Goal: Task Accomplishment & Management: Manage account settings

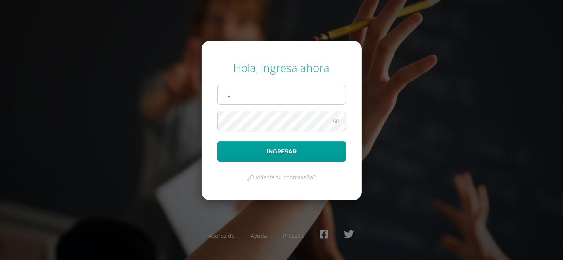
type input "ligiacatalan@osoriosandoval.edu.gt"
click at [217, 142] on button "Ingresar" at bounding box center [281, 152] width 129 height 20
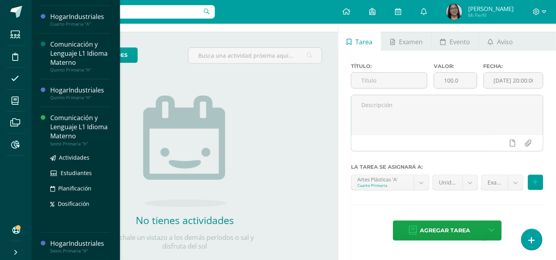
scroll to position [44, 0]
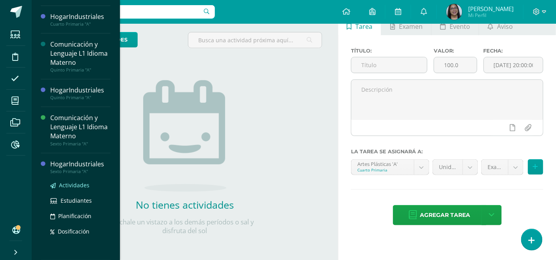
click at [65, 183] on span "Actividades" at bounding box center [74, 186] width 30 height 8
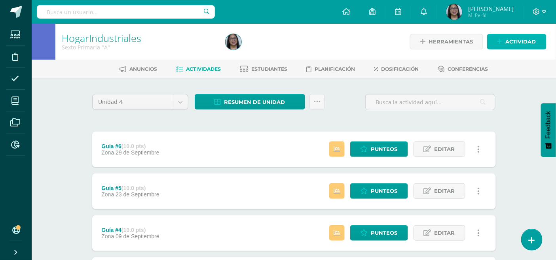
click at [505, 43] on link "Actividad" at bounding box center [516, 41] width 59 height 15
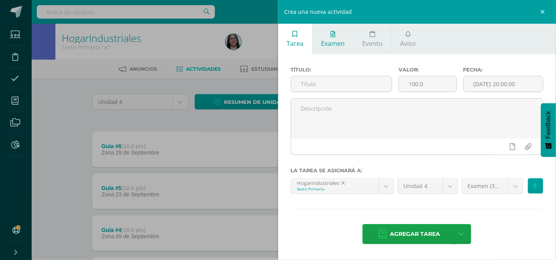
click at [340, 42] on span "Examen" at bounding box center [333, 43] width 24 height 9
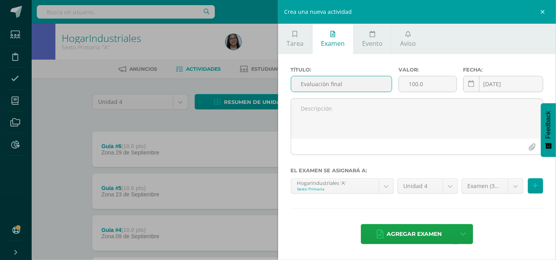
type input "Evaluación final"
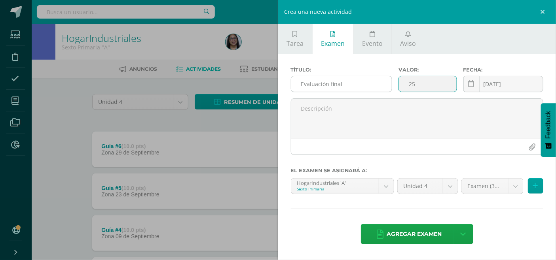
type input "25"
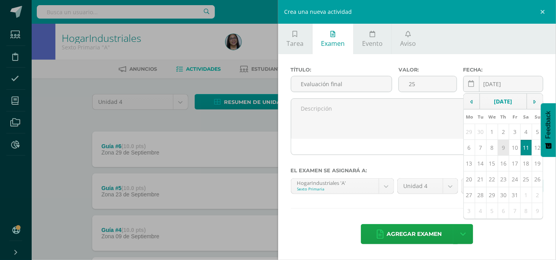
click at [503, 146] on td "9" at bounding box center [503, 148] width 11 height 16
type input "2025-10-09"
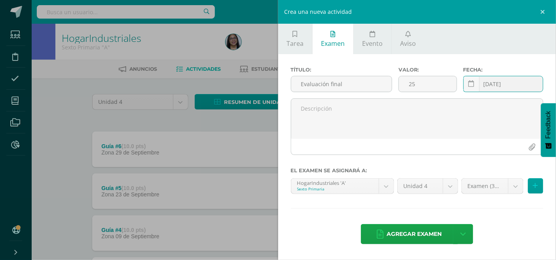
click at [493, 84] on input "2025-10-09" at bounding box center [503, 83] width 79 height 15
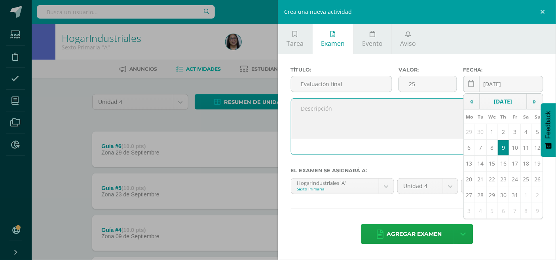
click at [438, 123] on textarea at bounding box center [417, 119] width 252 height 40
click at [412, 206] on div "Título: Evaluación final Valor: 25 Fecha: 2025-10-09 October, 2025 Mo Tu We Th …" at bounding box center [417, 156] width 278 height 205
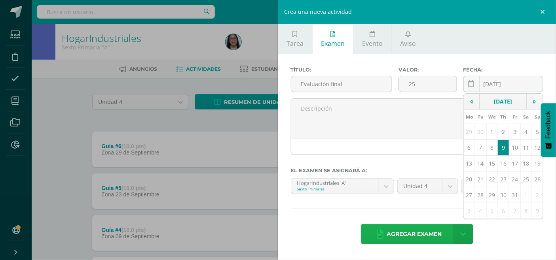
click at [404, 229] on span "Agregar examen" at bounding box center [414, 234] width 55 height 19
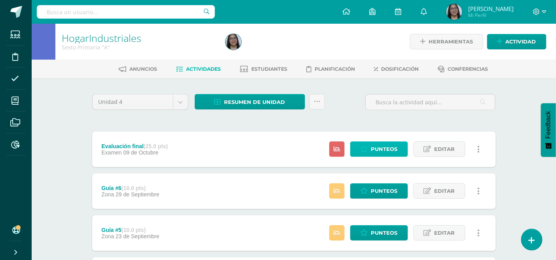
click at [398, 149] on span "Punteos" at bounding box center [384, 149] width 27 height 15
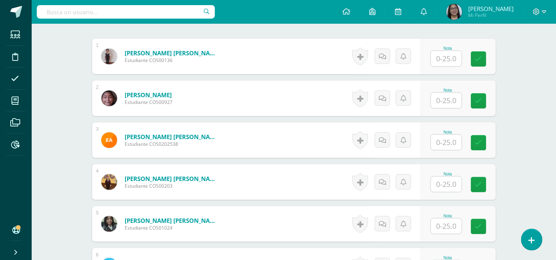
scroll to position [221, 0]
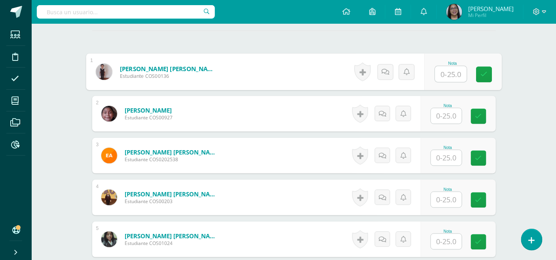
click at [446, 74] on input "text" at bounding box center [451, 74] width 32 height 16
type input "25"
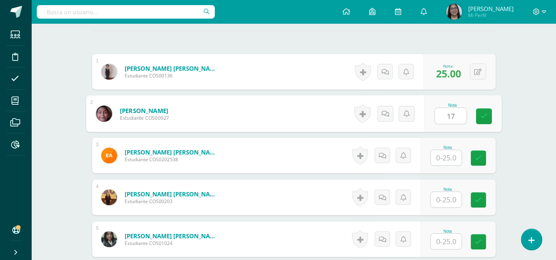
type input "17"
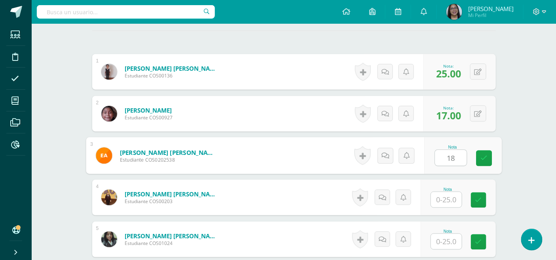
type input "18"
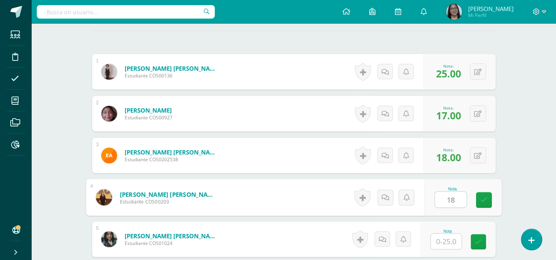
type input "18"
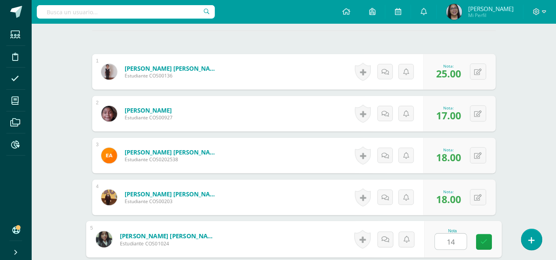
type input "14"
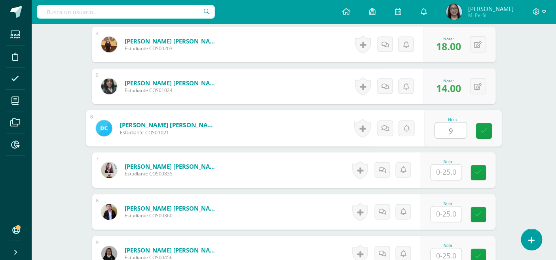
type input "9"
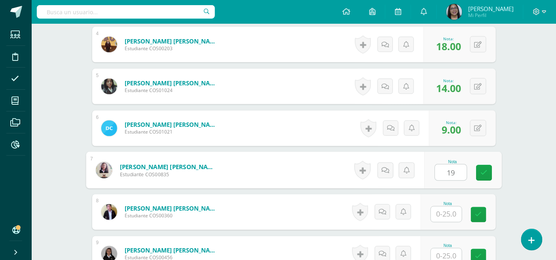
type input "19"
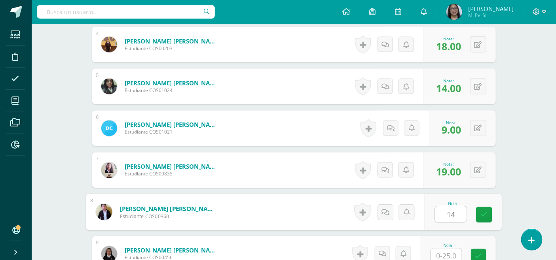
type input "14"
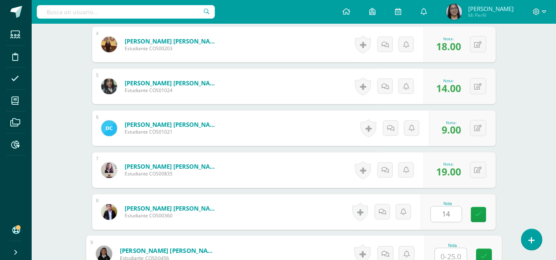
scroll to position [377, 0]
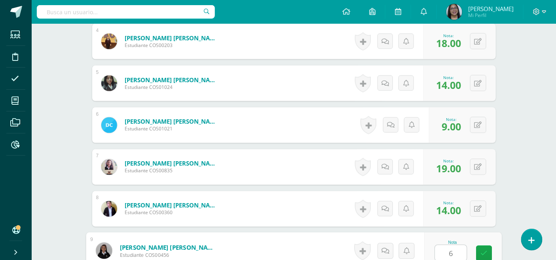
type input "6"
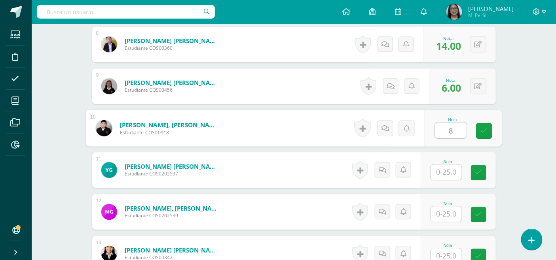
type input "8"
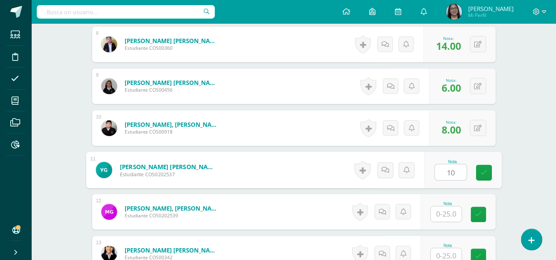
type input "10"
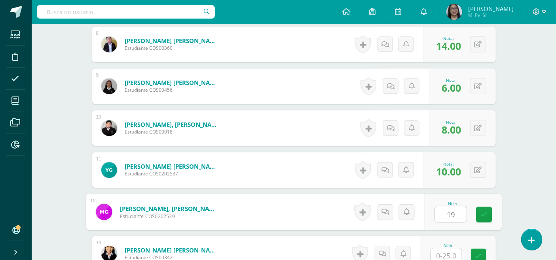
type input "19"
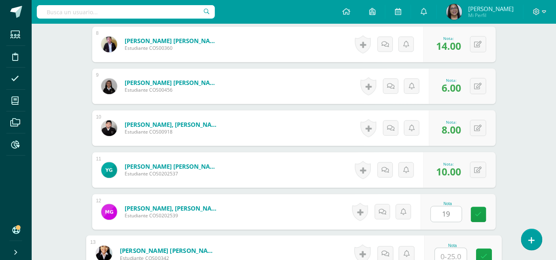
scroll to position [545, 0]
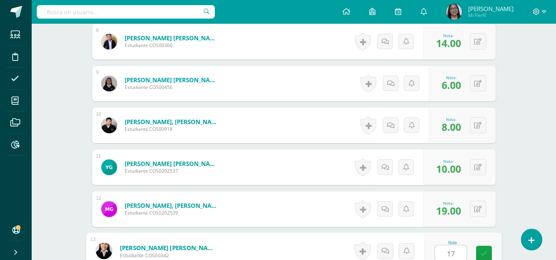
type input "17"
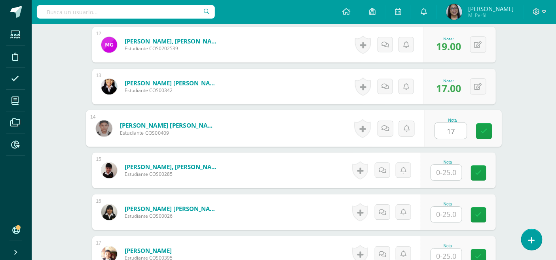
type input "17"
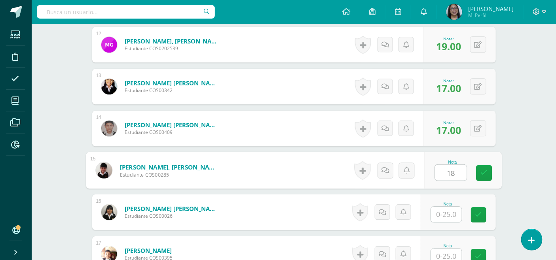
type input "18"
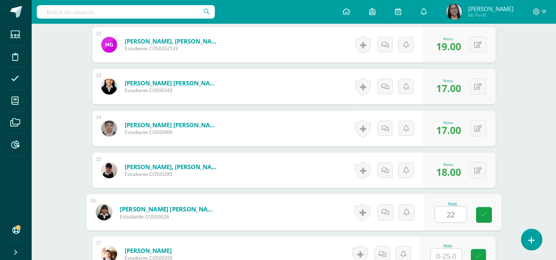
type input "22"
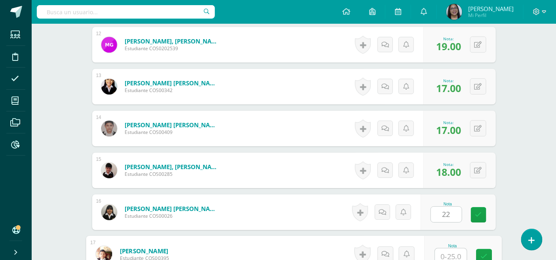
scroll to position [713, 0]
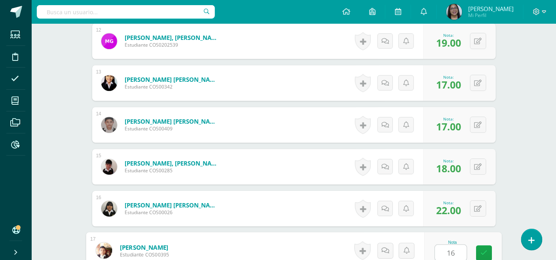
type input "16"
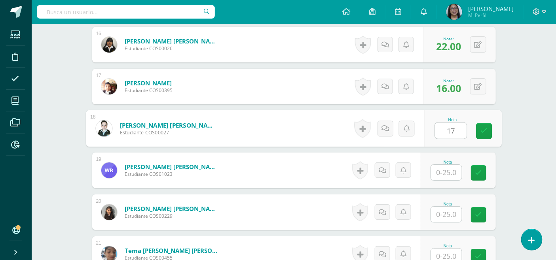
type input "17"
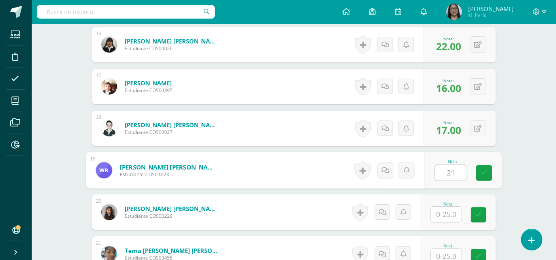
type input "21"
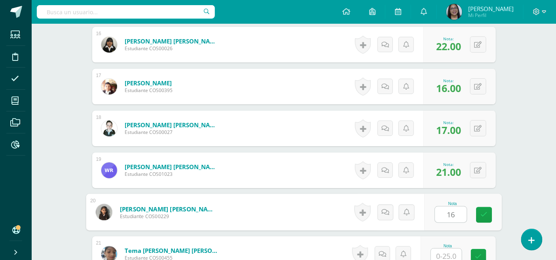
type input "16"
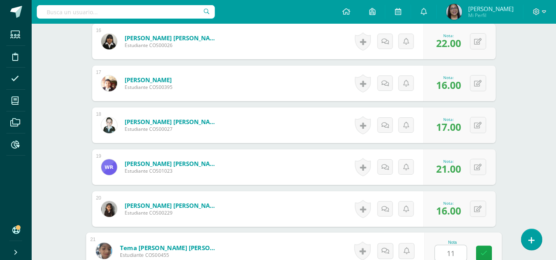
type input "11"
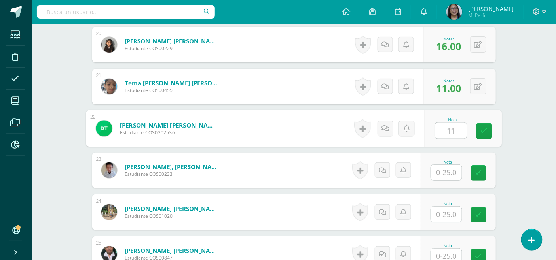
type input "11"
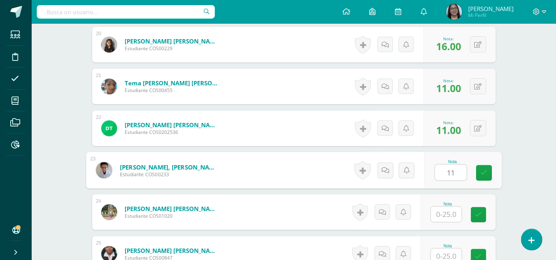
type input "11"
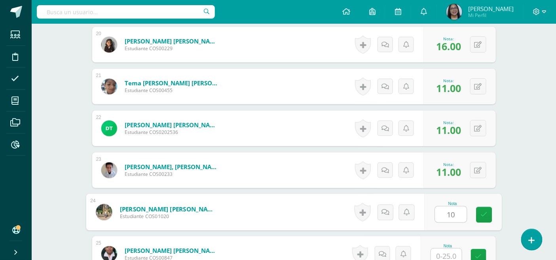
type input "10"
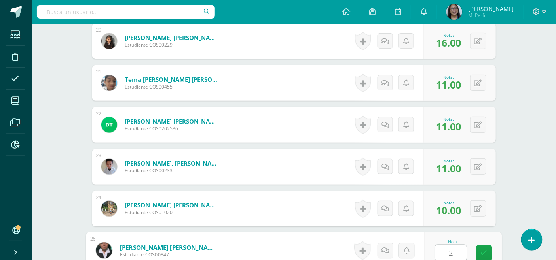
type input "21"
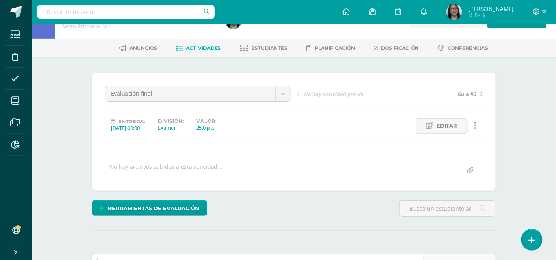
scroll to position [0, 0]
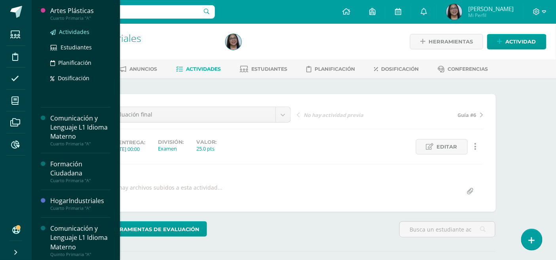
click at [70, 30] on span "Actividades" at bounding box center [74, 32] width 30 height 8
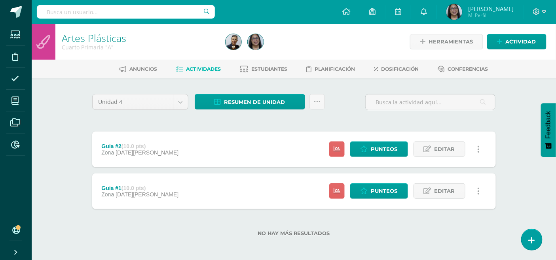
click at [516, 33] on div "Herramientas Detalle de asistencias Actividad" at bounding box center [467, 42] width 157 height 36
click at [522, 42] on span "Actividad" at bounding box center [521, 41] width 30 height 15
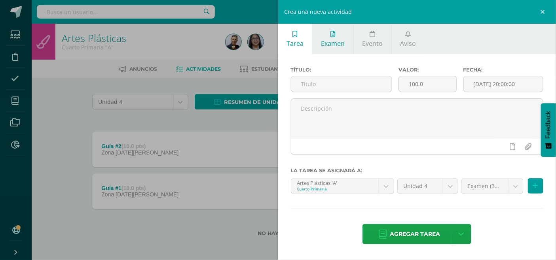
click at [329, 40] on span "Examen" at bounding box center [333, 43] width 24 height 9
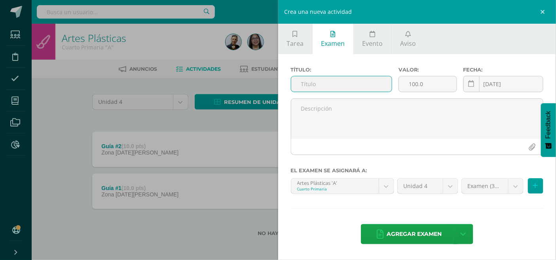
click at [313, 89] on input "text" at bounding box center [341, 83] width 101 height 15
type input "Evaluación bIMESTRAL"
type input "30"
click at [471, 85] on icon at bounding box center [472, 84] width 6 height 7
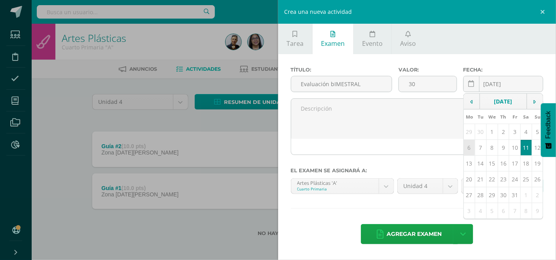
click at [473, 148] on td "6" at bounding box center [469, 148] width 11 height 16
type input "[DATE]"
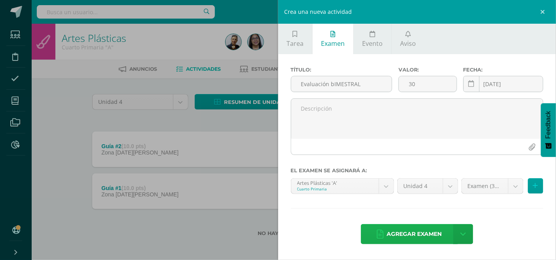
click at [382, 236] on icon at bounding box center [380, 234] width 7 height 9
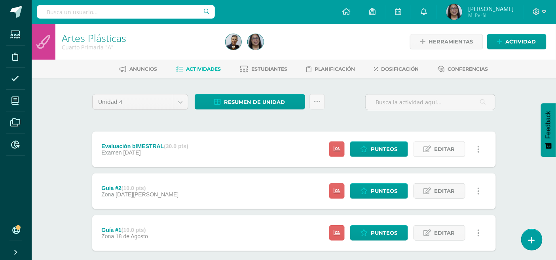
click at [427, 144] on link "Editar" at bounding box center [440, 149] width 52 height 15
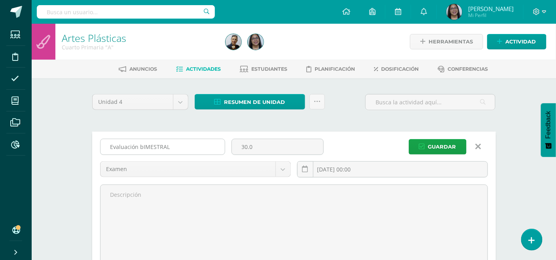
drag, startPoint x: 171, startPoint y: 143, endPoint x: 140, endPoint y: 146, distance: 31.8
click at [140, 146] on input "Evaluación bIMESTRAL" at bounding box center [163, 146] width 124 height 15
type input "Evaluación Bimestral"
click at [79, 157] on div "Unidad 4 Unidad 1 Unidad 2 Unidad 3 Unidad 4 Resumen de unidad Descargar como H…" at bounding box center [293, 247] width 435 height 339
click at [438, 150] on span "Guardar" at bounding box center [442, 147] width 28 height 15
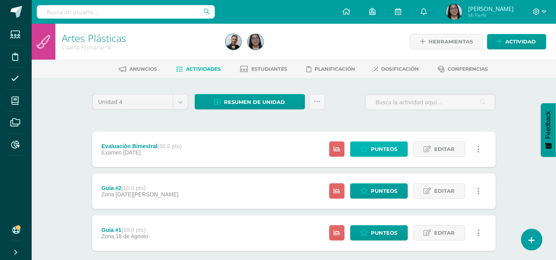
click at [384, 153] on span "Punteos" at bounding box center [384, 149] width 27 height 15
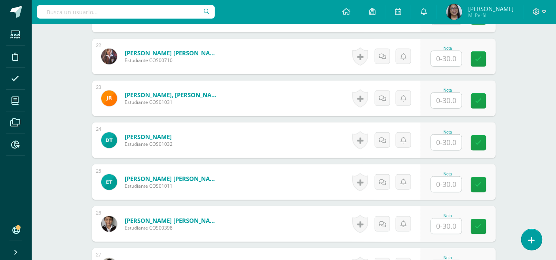
scroll to position [1144, 0]
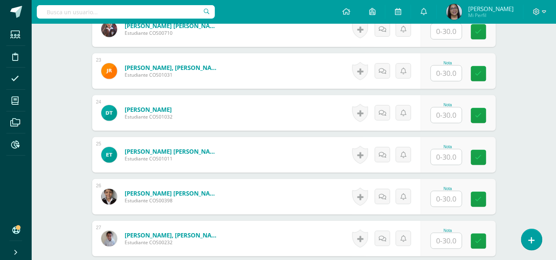
click at [451, 199] on input "text" at bounding box center [446, 199] width 31 height 15
type input "30"
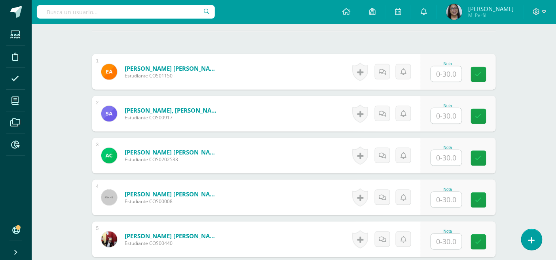
scroll to position [177, 0]
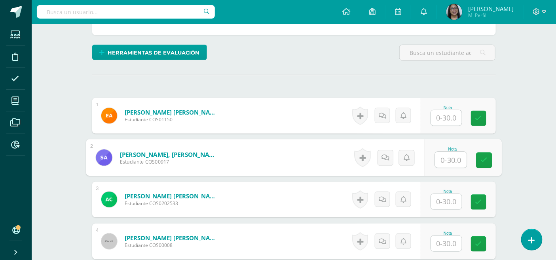
click at [445, 159] on input "text" at bounding box center [451, 160] width 32 height 16
type input "29"
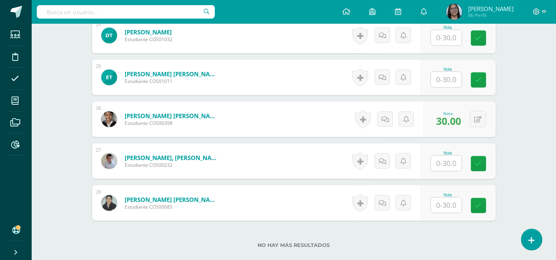
scroll to position [1232, 0]
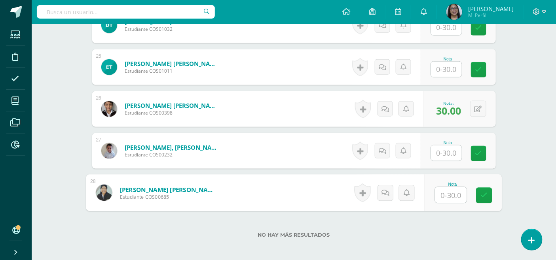
click at [443, 194] on input "text" at bounding box center [451, 196] width 32 height 16
type input "30"
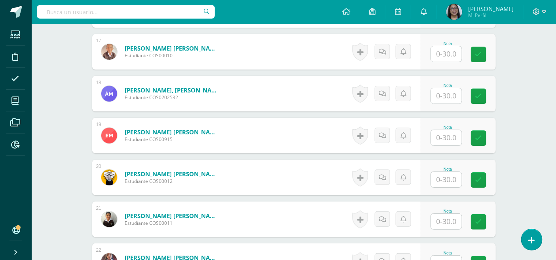
scroll to position [880, 0]
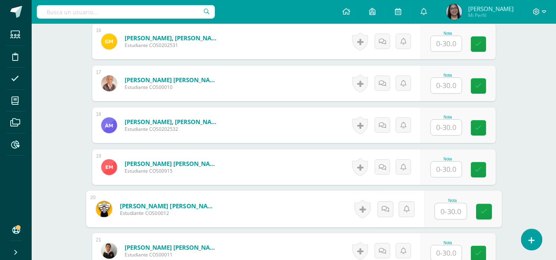
click at [447, 212] on input "text" at bounding box center [451, 212] width 32 height 16
type input "27"
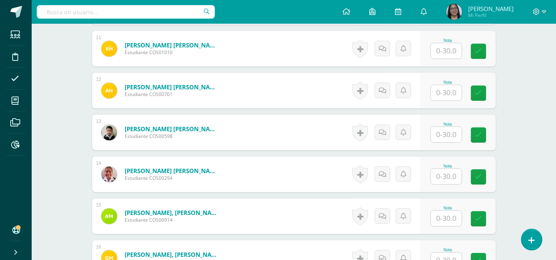
scroll to position [661, 0]
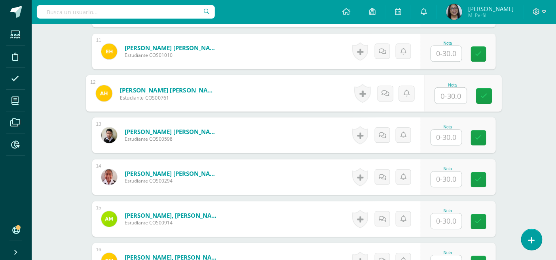
click at [444, 95] on input "text" at bounding box center [451, 96] width 32 height 16
type input "27"
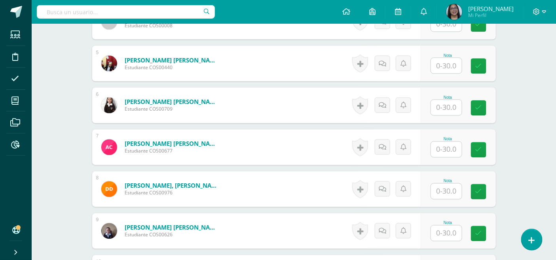
scroll to position [353, 0]
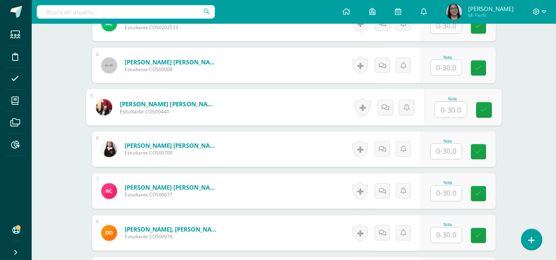
click at [445, 108] on input "text" at bounding box center [451, 110] width 32 height 16
type input "25"
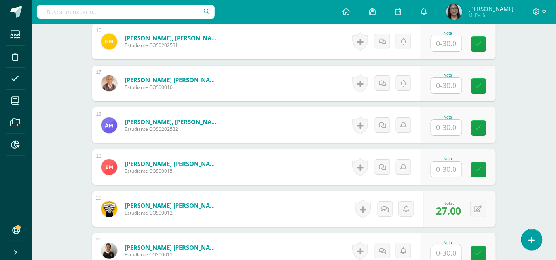
scroll to position [924, 0]
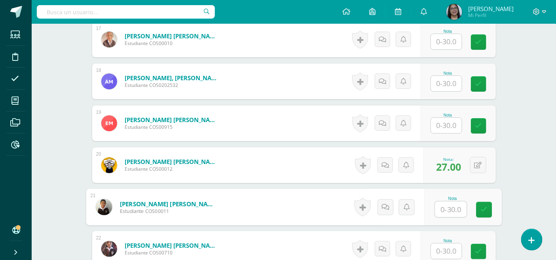
click at [434, 207] on div "Nota" at bounding box center [462, 207] width 77 height 37
type input "23"
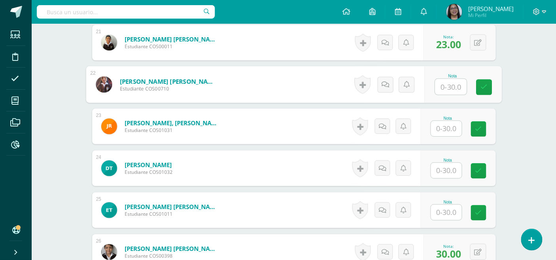
scroll to position [1144, 0]
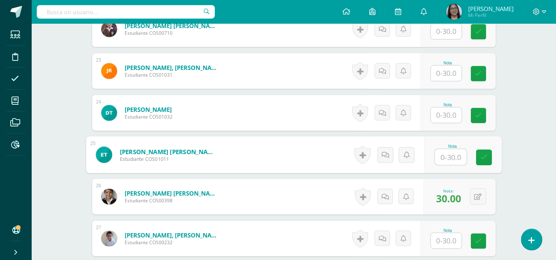
click at [438, 156] on input "text" at bounding box center [451, 158] width 32 height 16
type input "30"
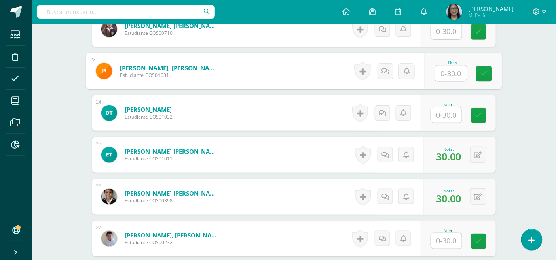
click at [432, 70] on div "Nota" at bounding box center [462, 71] width 77 height 37
type input "25"
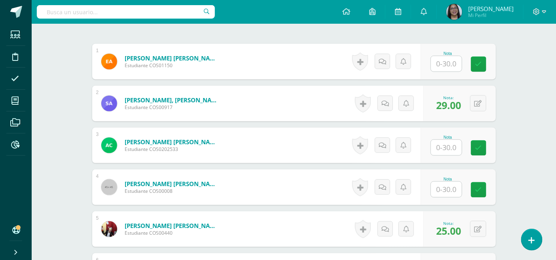
scroll to position [221, 0]
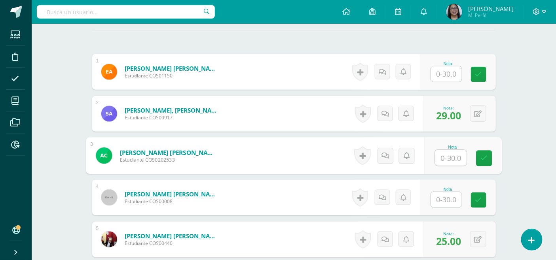
click at [442, 156] on input "text" at bounding box center [451, 158] width 32 height 16
type input "25"
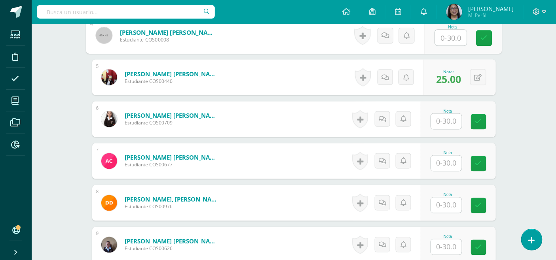
scroll to position [397, 0]
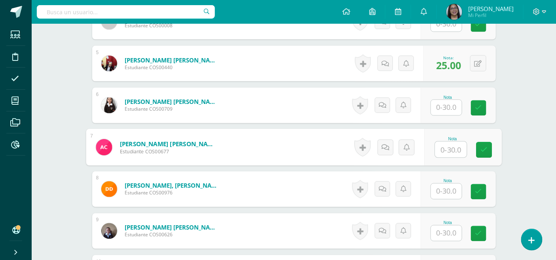
click at [450, 149] on input "text" at bounding box center [451, 150] width 32 height 16
type input "25"
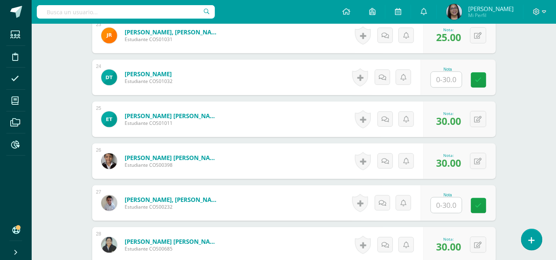
scroll to position [1188, 0]
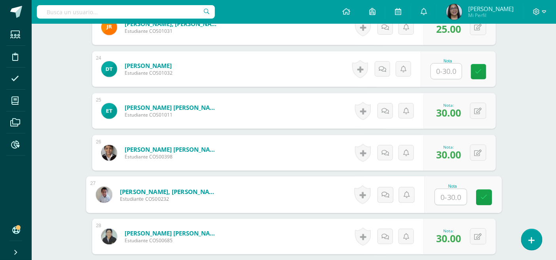
click at [438, 196] on input "text" at bounding box center [451, 198] width 32 height 16
type input "25"
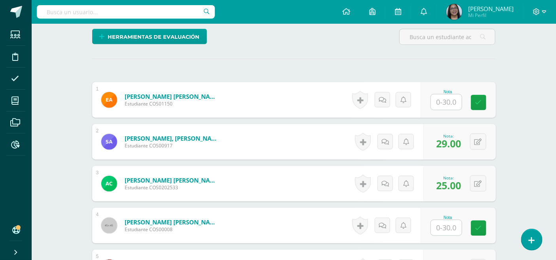
scroll to position [177, 0]
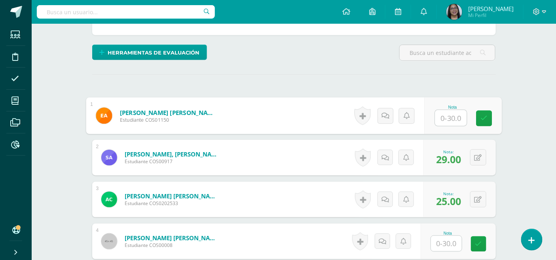
click at [446, 119] on input "text" at bounding box center [451, 118] width 32 height 16
type input "28"
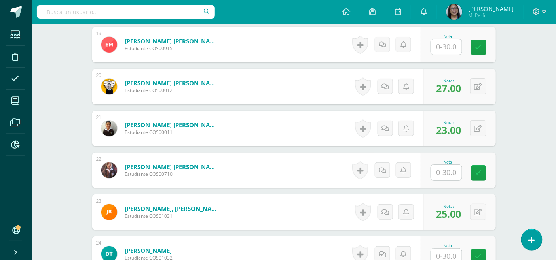
scroll to position [1012, 0]
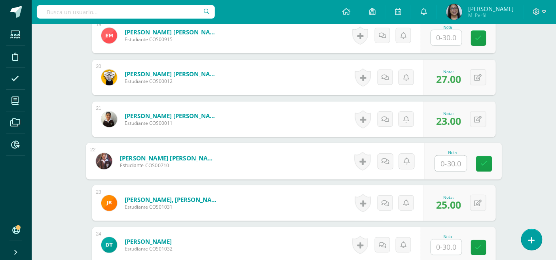
click at [455, 161] on input "text" at bounding box center [451, 164] width 32 height 16
type input "29"
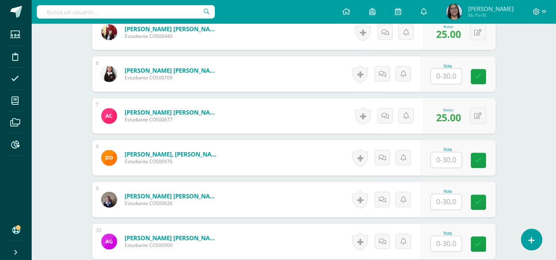
scroll to position [441, 0]
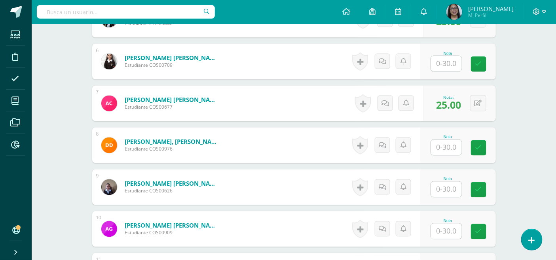
click at [449, 191] on input "text" at bounding box center [446, 189] width 31 height 15
type input "30"
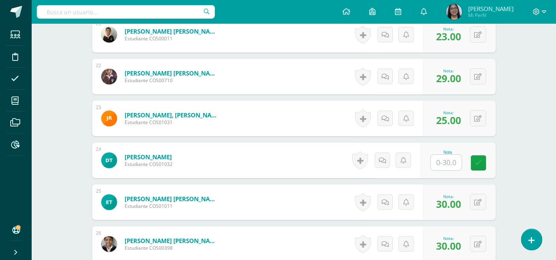
scroll to position [1100, 0]
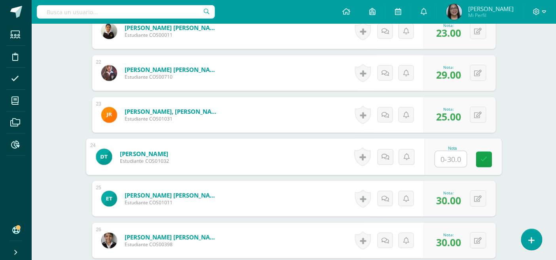
click at [446, 161] on input "text" at bounding box center [451, 160] width 32 height 16
type input "28"
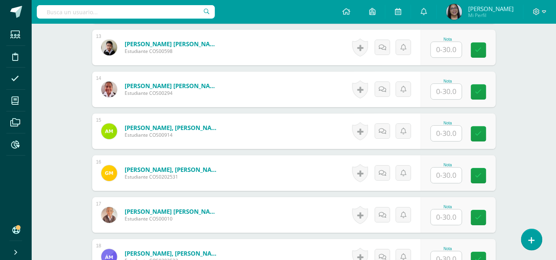
scroll to position [705, 0]
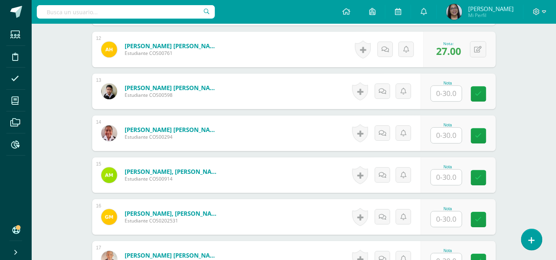
click at [448, 134] on input "text" at bounding box center [446, 135] width 31 height 15
type input "25"
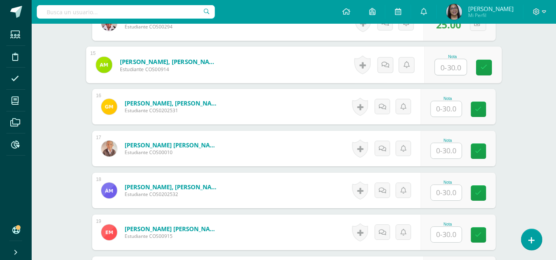
scroll to position [836, 0]
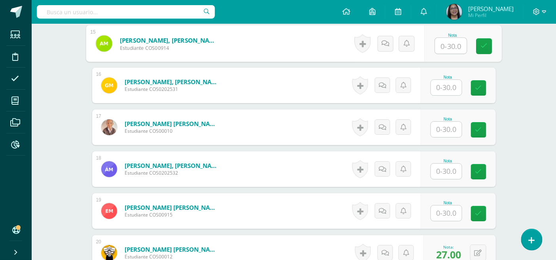
click at [450, 172] on input "text" at bounding box center [446, 171] width 31 height 15
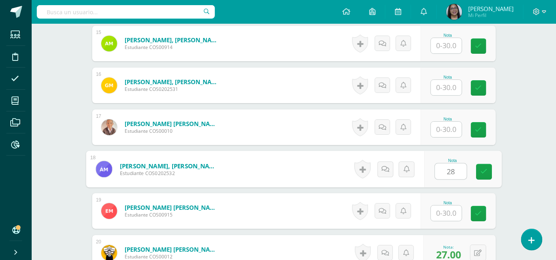
type input "28"
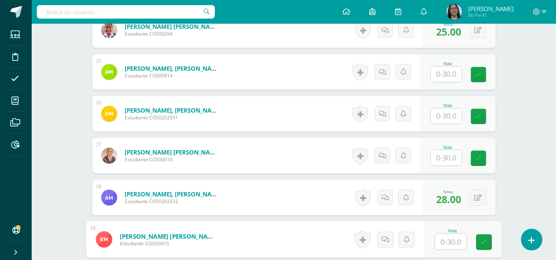
scroll to position [793, 0]
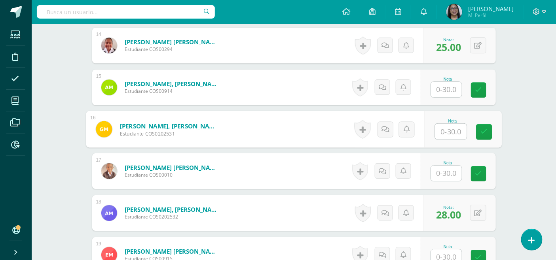
click at [440, 132] on input "text" at bounding box center [451, 132] width 32 height 16
type input "23"
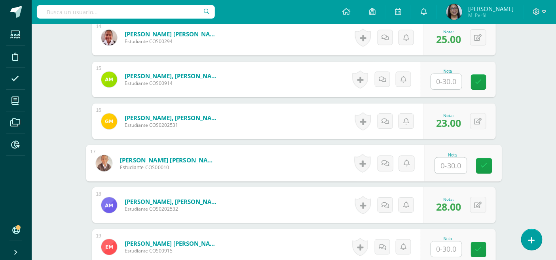
scroll to position [836, 0]
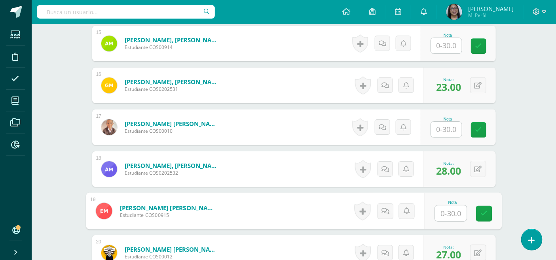
click at [450, 212] on input "text" at bounding box center [451, 214] width 32 height 16
type input "30"
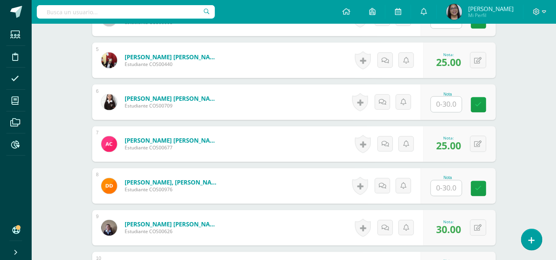
scroll to position [353, 0]
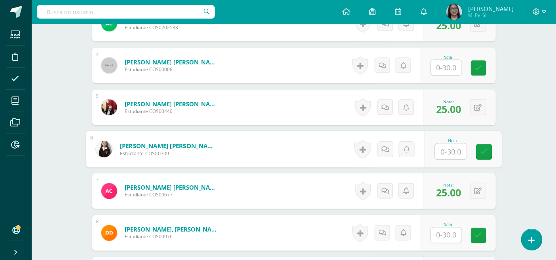
click at [446, 152] on input "text" at bounding box center [451, 152] width 32 height 16
type input "25"
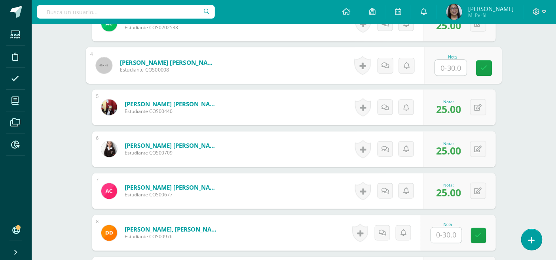
click at [446, 68] on input "text" at bounding box center [451, 68] width 32 height 16
type input "30"
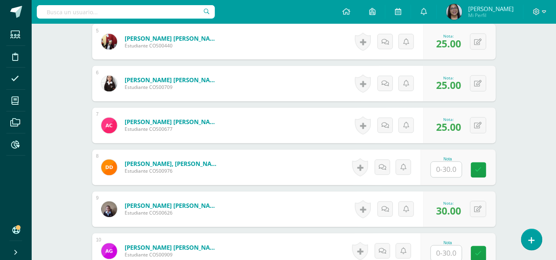
scroll to position [441, 0]
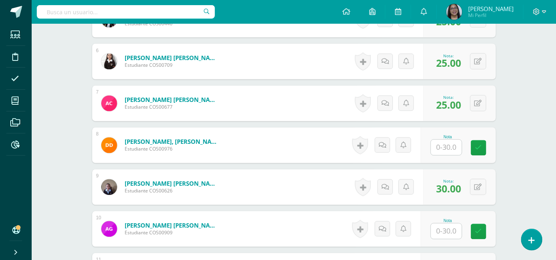
click at [451, 146] on input "text" at bounding box center [446, 147] width 31 height 15
type input "29"
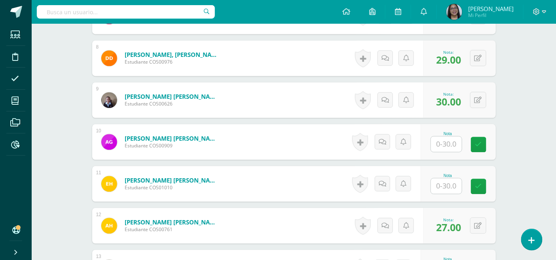
scroll to position [529, 0]
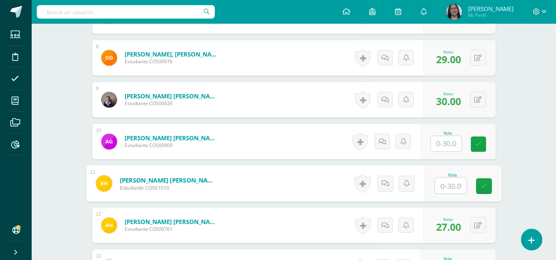
click at [450, 181] on input "text" at bounding box center [451, 186] width 32 height 16
type input "29"
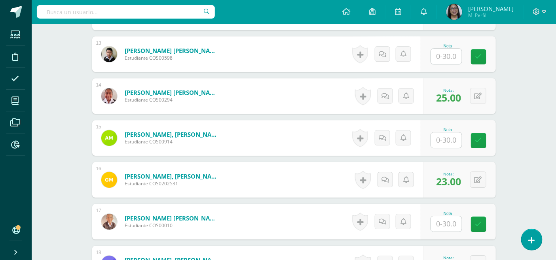
scroll to position [793, 0]
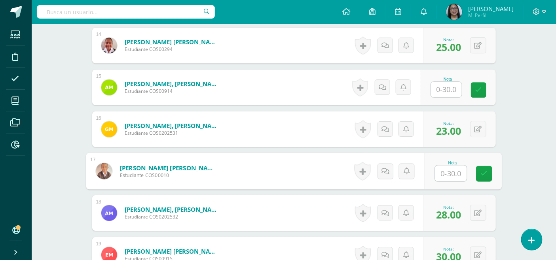
click at [452, 171] on input "text" at bounding box center [451, 174] width 32 height 16
type input "30"
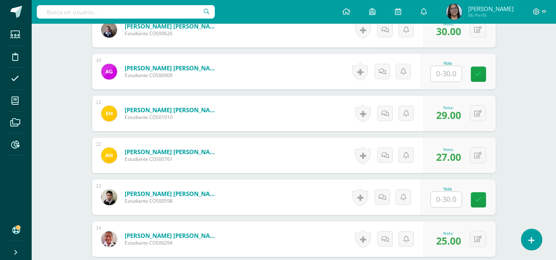
scroll to position [573, 0]
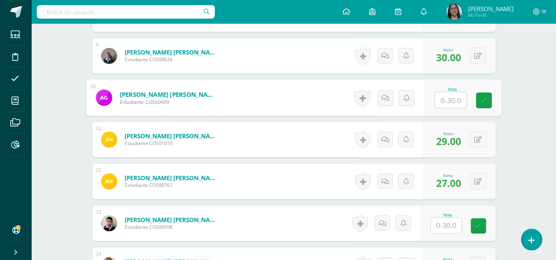
click at [446, 97] on input "text" at bounding box center [451, 100] width 32 height 16
type input "30"
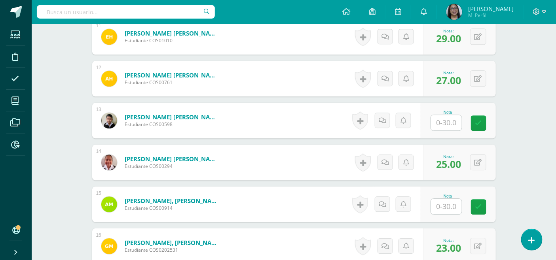
scroll to position [705, 0]
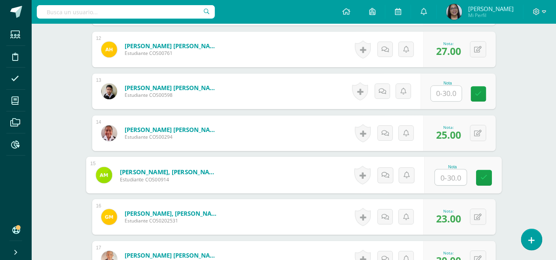
click at [440, 179] on input "text" at bounding box center [451, 178] width 32 height 16
type input "30"
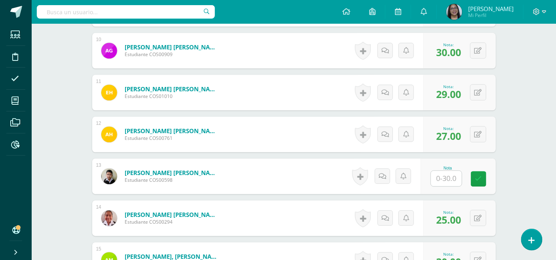
scroll to position [616, 0]
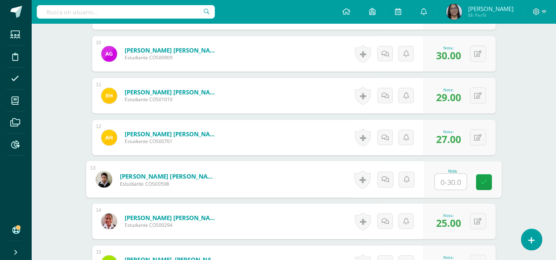
click at [447, 178] on input "text" at bounding box center [451, 182] width 32 height 16
type input "30"
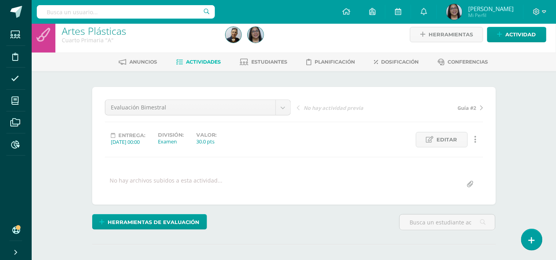
scroll to position [0, 0]
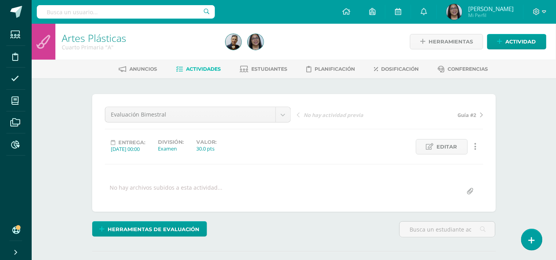
drag, startPoint x: 544, startPoint y: 11, endPoint x: 398, endPoint y: -26, distance: 151.1
click at [196, 70] on span "Actividades" at bounding box center [203, 69] width 35 height 6
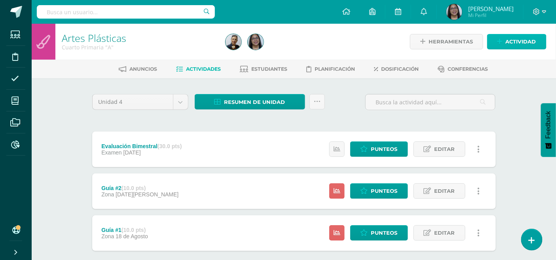
click at [520, 40] on span "Actividad" at bounding box center [521, 41] width 30 height 15
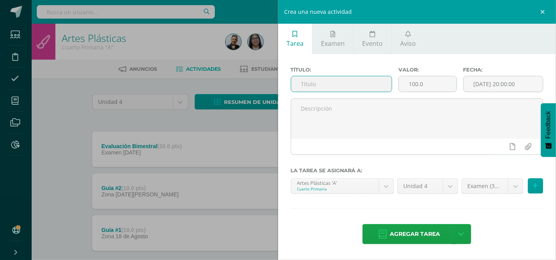
click at [307, 77] on input "text" at bounding box center [341, 83] width 101 height 15
type input "Guía # 3"
type input "10"
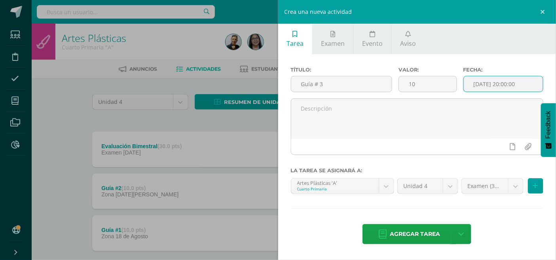
click at [487, 87] on input "[DATE] 20:00:00" at bounding box center [503, 83] width 79 height 15
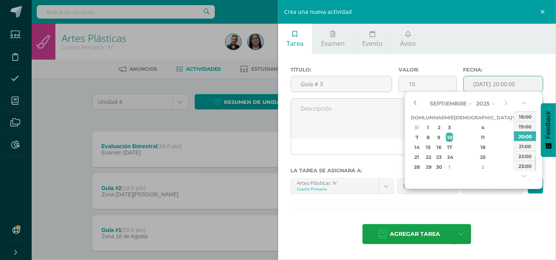
click at [417, 101] on button "button" at bounding box center [415, 104] width 8 height 12
click at [414, 101] on button "button" at bounding box center [415, 104] width 8 height 12
click at [444, 177] on div "2" at bounding box center [438, 177] width 9 height 9
click at [527, 117] on div "12:00" at bounding box center [525, 113] width 22 height 10
type input "2025-09-02 12:00"
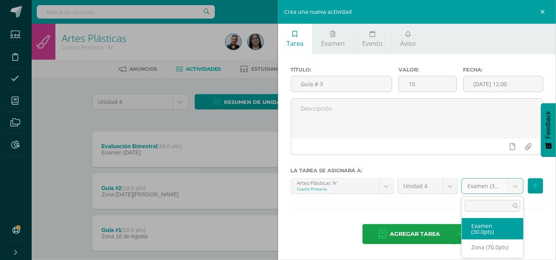
click at [489, 184] on body "Estudiantes Disciplina Asistencia Mis cursos Archivos Reportes Soporte Ayuda Re…" at bounding box center [278, 152] width 556 height 304
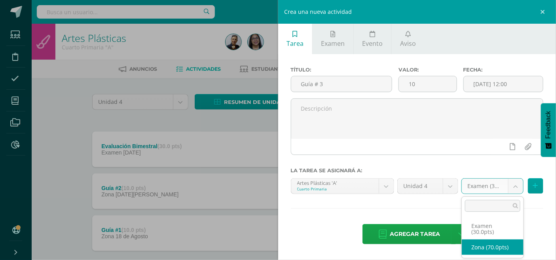
select select "123568"
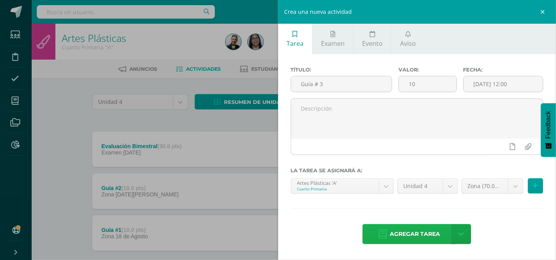
click at [385, 238] on icon at bounding box center [383, 234] width 8 height 9
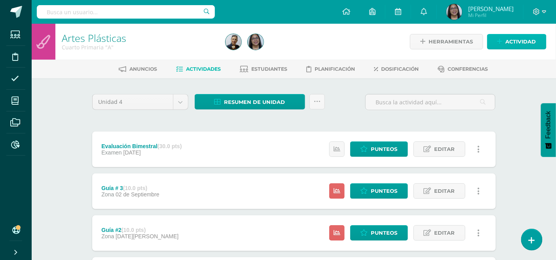
click at [510, 41] on span "Actividad" at bounding box center [521, 41] width 30 height 15
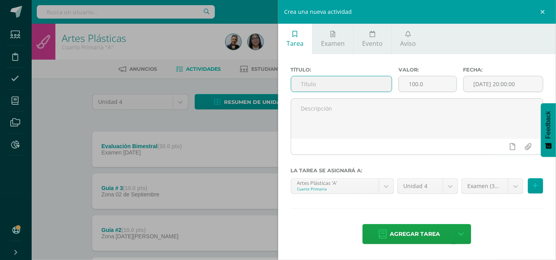
click at [316, 81] on input "text" at bounding box center [341, 83] width 101 height 15
click at [311, 83] on input "Guá #4" at bounding box center [341, 83] width 101 height 15
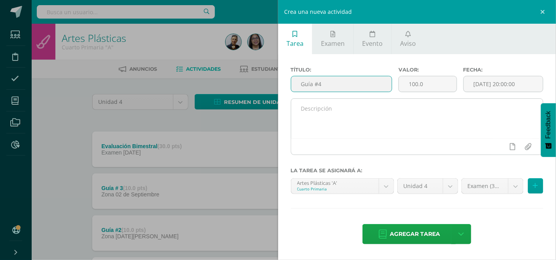
type input "Guía #4"
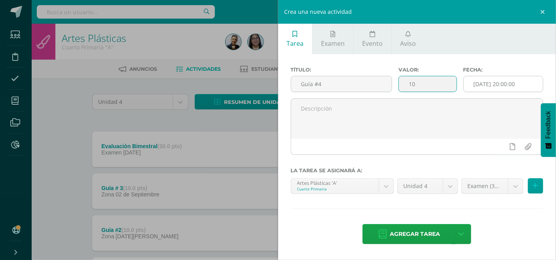
type input "10"
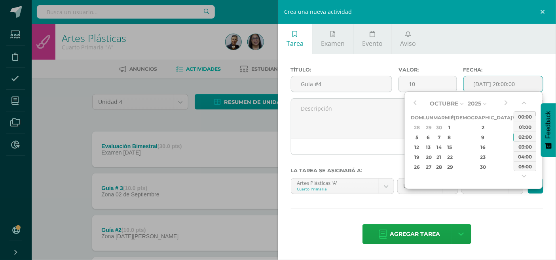
click at [485, 87] on input "[DATE] 20:00:00" at bounding box center [503, 83] width 79 height 15
click at [414, 104] on button "button" at bounding box center [415, 104] width 8 height 12
click at [444, 136] on div "9" at bounding box center [438, 137] width 9 height 9
click at [525, 120] on div "12:00" at bounding box center [525, 121] width 22 height 10
type input "2025-09-09 12:00"
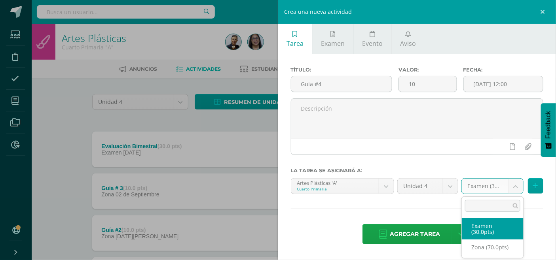
click at [484, 188] on body "Tarea asignada exitosamente Estudiantes Disciplina Asistencia Mis cursos Archiv…" at bounding box center [278, 173] width 556 height 346
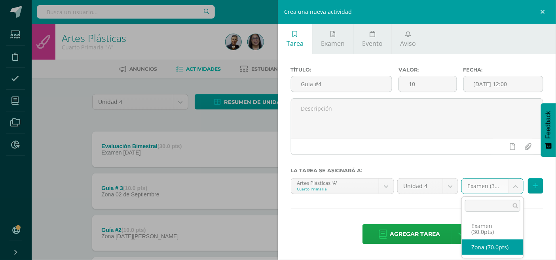
select select "123568"
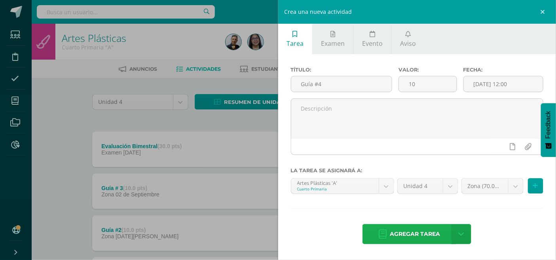
click at [400, 229] on span "Agregar tarea" at bounding box center [415, 234] width 50 height 19
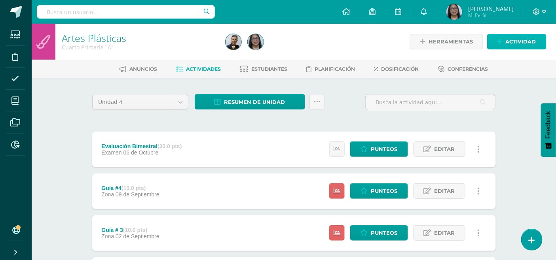
click at [504, 41] on link "Actividad" at bounding box center [516, 41] width 59 height 15
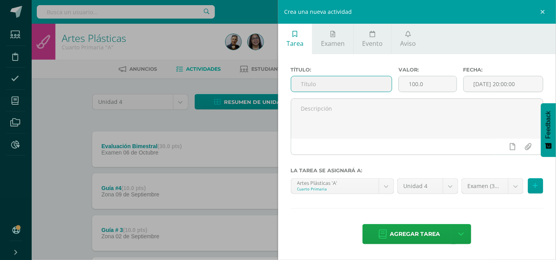
click at [325, 88] on input "text" at bounding box center [341, 83] width 101 height 15
type input "Guía #5"
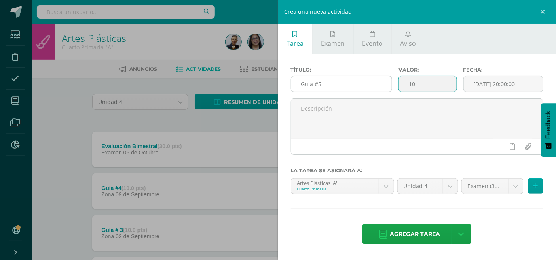
type input "10"
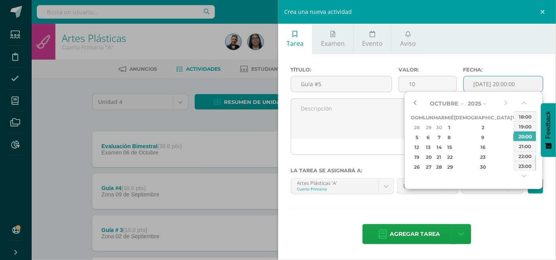
click at [416, 102] on button "button" at bounding box center [415, 104] width 8 height 12
click at [444, 144] on div "16" at bounding box center [438, 147] width 9 height 9
type input "2025-09-16 20:00"
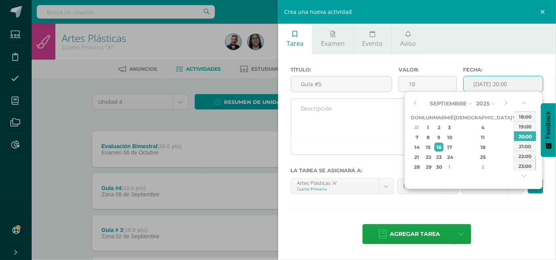
click at [354, 142] on div at bounding box center [417, 146] width 252 height 16
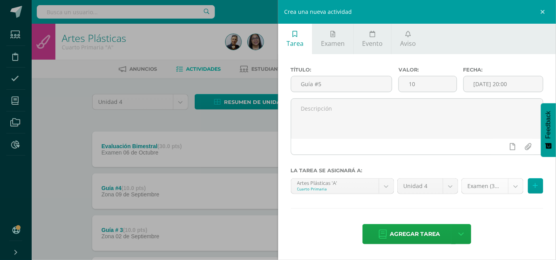
click at [489, 188] on body "Tarea asignada exitosamente Estudiantes Disciplina Asistencia Mis cursos Archiv…" at bounding box center [278, 194] width 556 height 388
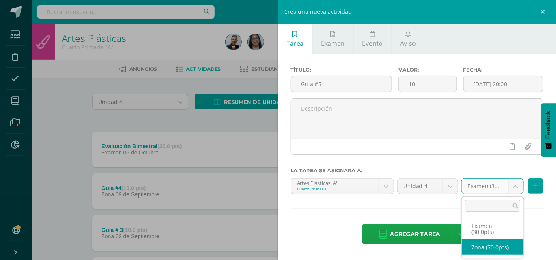
select select "123568"
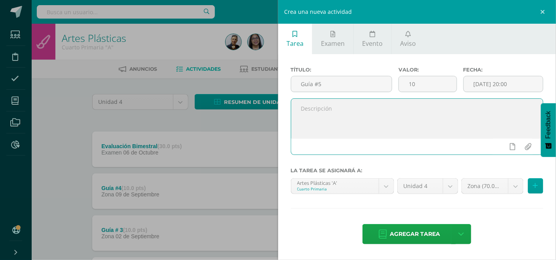
click at [438, 131] on textarea at bounding box center [417, 119] width 252 height 40
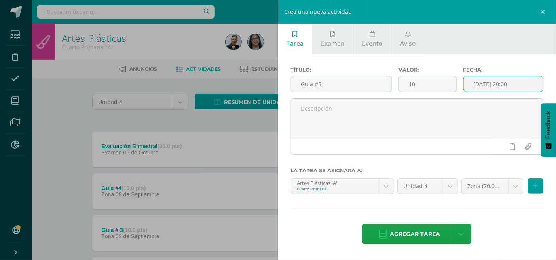
click at [499, 84] on input "2025-09-16 20:00" at bounding box center [503, 83] width 79 height 15
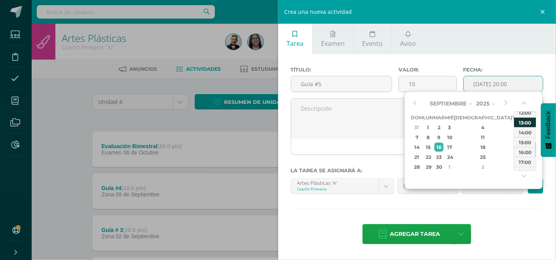
click at [524, 117] on div "12:00" at bounding box center [525, 113] width 22 height 10
type input "2025-09-16 12:00"
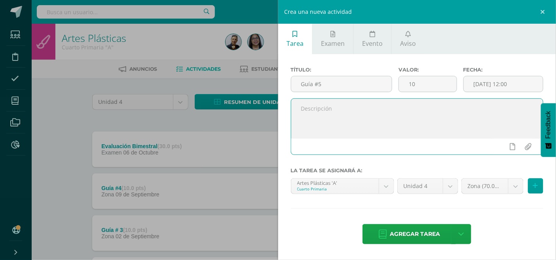
click at [357, 129] on textarea at bounding box center [417, 119] width 252 height 40
click at [478, 182] on body "Tarea asignada exitosamente Estudiantes Disciplina Asistencia Mis cursos Archiv…" at bounding box center [278, 194] width 556 height 388
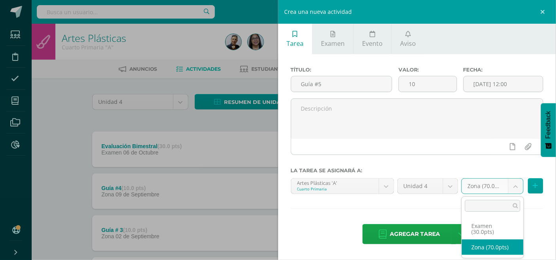
click at [448, 147] on body "Tarea asignada exitosamente Estudiantes Disciplina Asistencia Mis cursos Archiv…" at bounding box center [278, 194] width 556 height 388
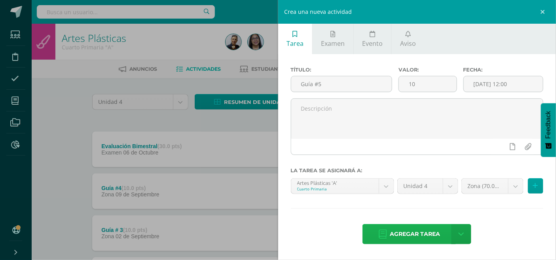
click at [419, 235] on span "Agregar tarea" at bounding box center [415, 234] width 50 height 19
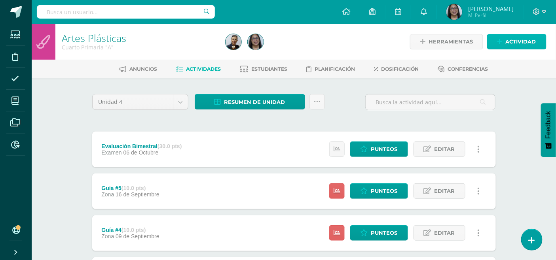
click at [503, 40] on icon at bounding box center [499, 41] width 5 height 7
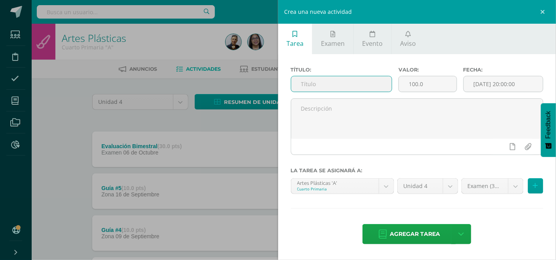
click at [330, 84] on input "text" at bounding box center [341, 83] width 101 height 15
type input "Guía #6"
type input "10"
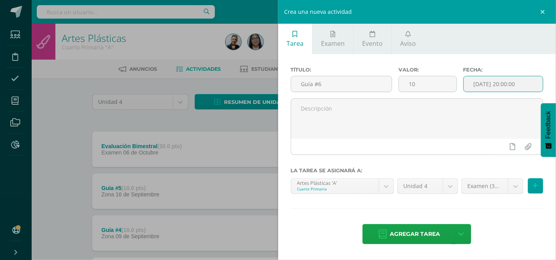
click at [480, 76] on input "[DATE] 20:00:00" at bounding box center [503, 83] width 79 height 15
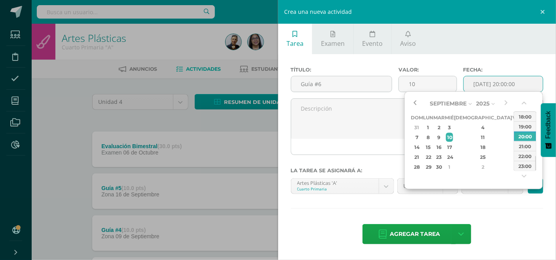
click at [415, 100] on button "button" at bounding box center [415, 104] width 8 height 12
click at [416, 105] on button "button" at bounding box center [415, 104] width 8 height 12
click at [507, 103] on button "button" at bounding box center [506, 104] width 8 height 12
click at [444, 157] on div "23" at bounding box center [438, 157] width 9 height 9
click at [523, 125] on div "13:00" at bounding box center [525, 130] width 22 height 10
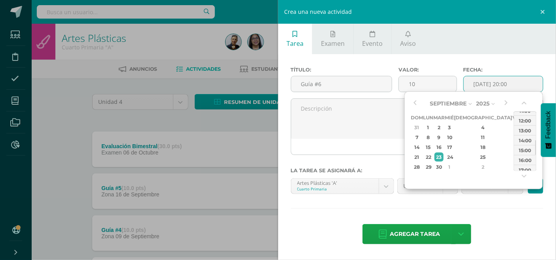
type input "[DATE] 13:00"
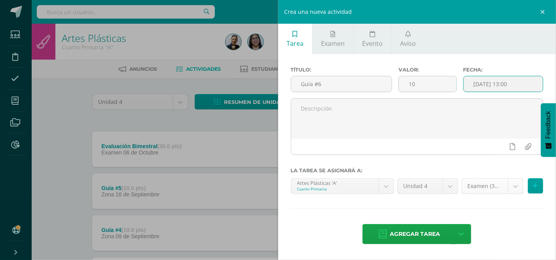
click at [465, 191] on body "Tarea asignada exitosamente Estudiantes Disciplina Asistencia Mis cursos Archiv…" at bounding box center [278, 215] width 556 height 430
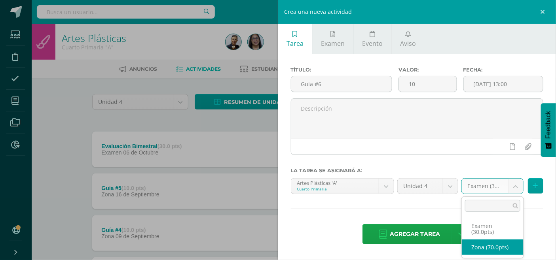
select select "123568"
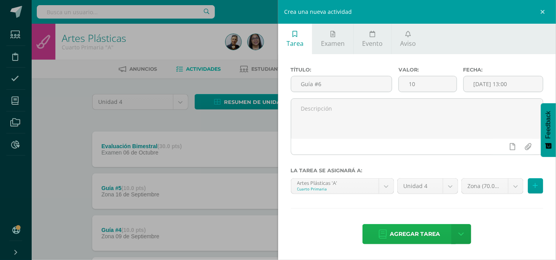
click at [398, 236] on span "Agregar tarea" at bounding box center [415, 234] width 50 height 19
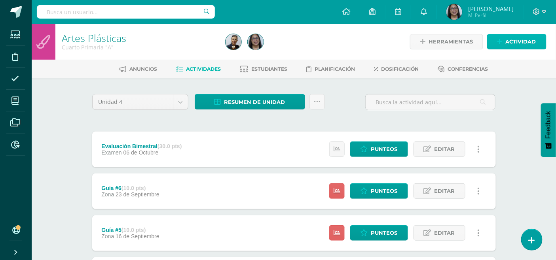
click at [528, 44] on span "Actividad" at bounding box center [521, 41] width 30 height 15
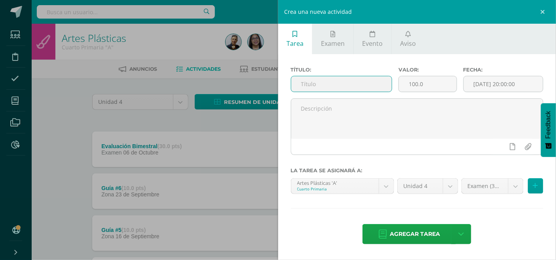
click at [321, 89] on input "text" at bounding box center [341, 83] width 101 height 15
type input "Parcial"
type input "10"
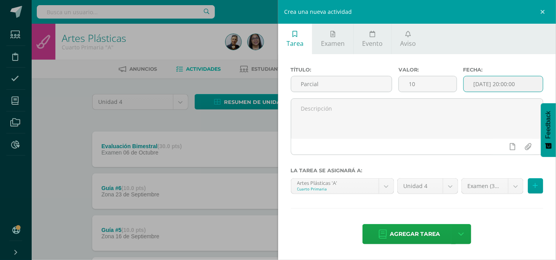
click at [510, 85] on input "[DATE] 20:00:00" at bounding box center [503, 83] width 79 height 15
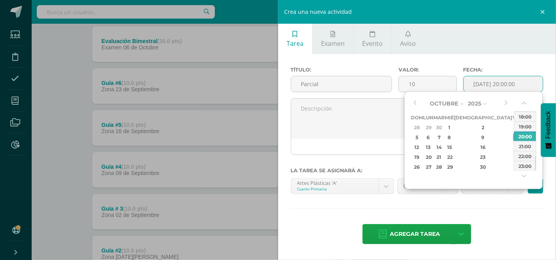
scroll to position [132, 0]
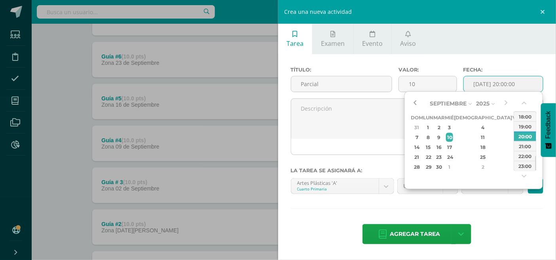
click at [415, 102] on button "button" at bounding box center [415, 104] width 8 height 12
drag, startPoint x: 433, startPoint y: 176, endPoint x: 472, endPoint y: 163, distance: 41.3
click at [472, 163] on tbody "27 28 29 30 31 1 2 3 4 5 6 7 8 9 10 11 12 13 14 15 16 17 18 19 20 21 22 23 24 2…" at bounding box center [471, 152] width 121 height 59
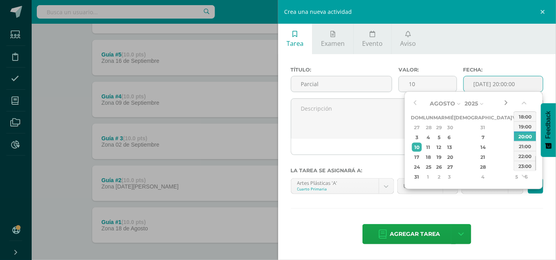
click at [508, 103] on button "button" at bounding box center [506, 104] width 8 height 12
click at [513, 135] on div "12" at bounding box center [516, 137] width 7 height 9
click at [524, 118] on div "13:00" at bounding box center [525, 115] width 22 height 10
type input "2025-09-12 13:00"
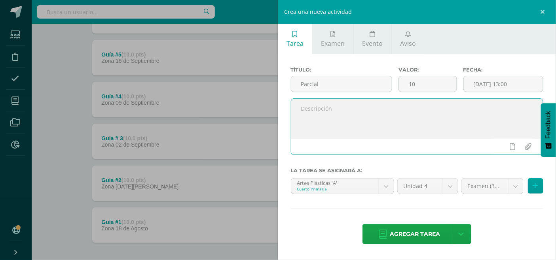
click at [443, 130] on textarea at bounding box center [417, 119] width 252 height 40
click at [493, 188] on body "Tarea asignada exitosamente Estudiantes Disciplina Asistencia Mis cursos Archiv…" at bounding box center [278, 60] width 556 height 472
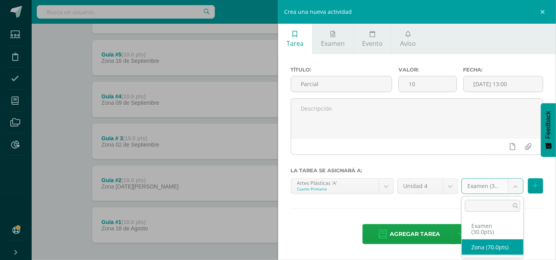
select select "123568"
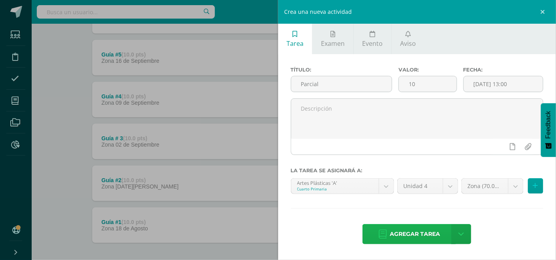
click at [392, 230] on span "Agregar tarea" at bounding box center [415, 234] width 50 height 19
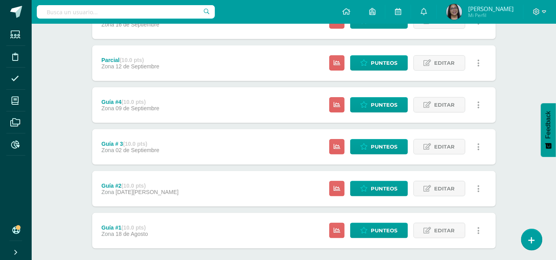
scroll to position [252, 0]
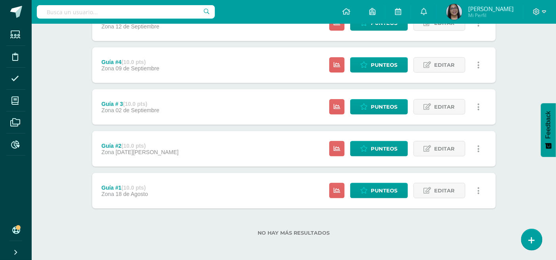
click at [280, 231] on label "No hay más resultados" at bounding box center [294, 233] width 404 height 6
click at [128, 235] on label "No hay más resultados" at bounding box center [294, 233] width 404 height 6
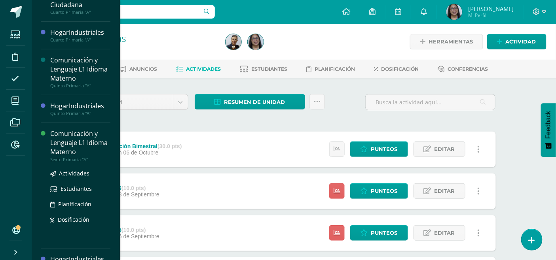
scroll to position [105, 0]
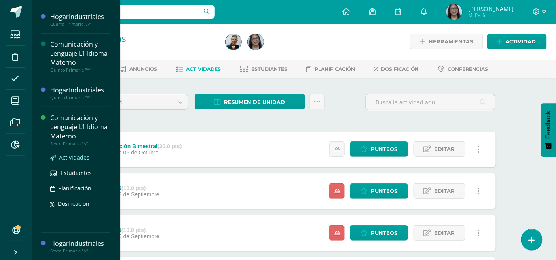
click at [74, 157] on span "Actividades" at bounding box center [74, 158] width 30 height 8
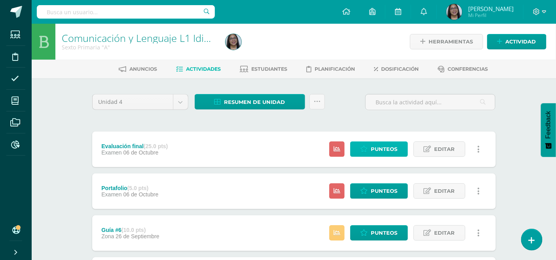
click at [375, 148] on span "Punteos" at bounding box center [384, 149] width 27 height 15
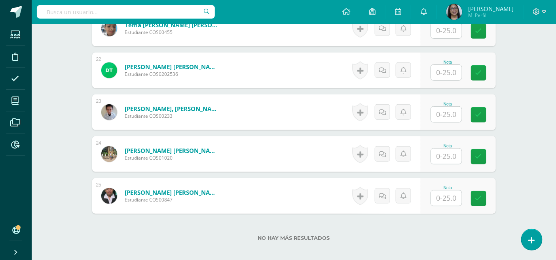
scroll to position [1147, 0]
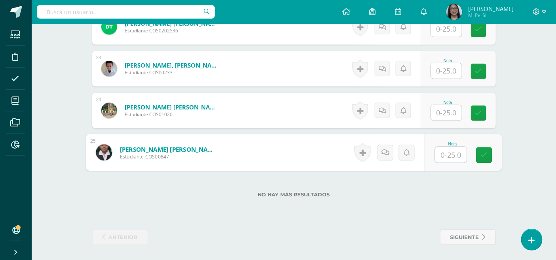
click at [452, 151] on input "text" at bounding box center [451, 155] width 32 height 16
type input "23"
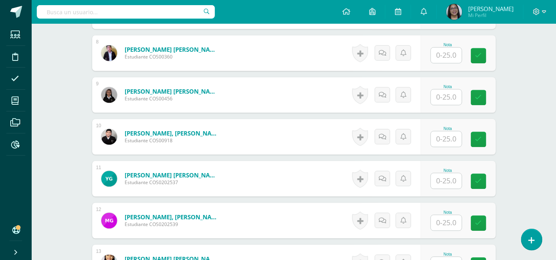
scroll to position [531, 0]
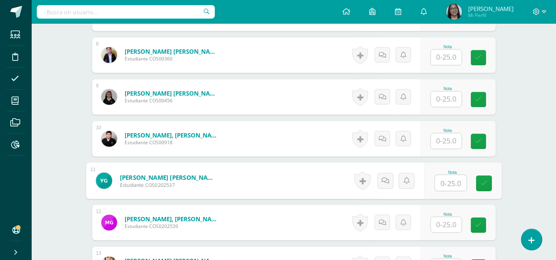
click at [440, 184] on input "text" at bounding box center [451, 183] width 32 height 16
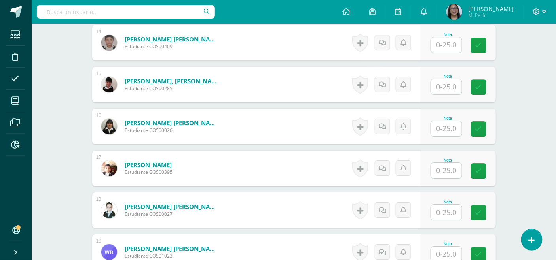
scroll to position [839, 0]
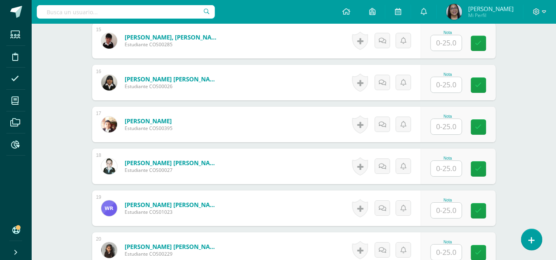
type input "17"
click at [450, 212] on input "text" at bounding box center [446, 210] width 31 height 15
type input "21"
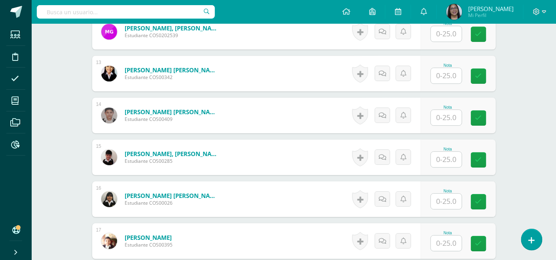
scroll to position [707, 0]
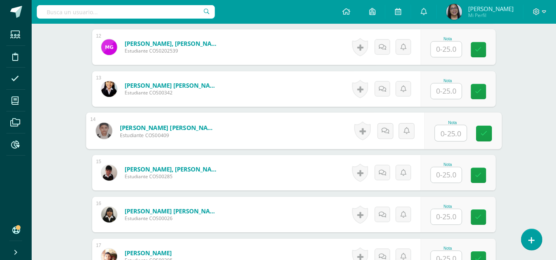
click at [435, 132] on input "text" at bounding box center [451, 133] width 32 height 16
type input "10"
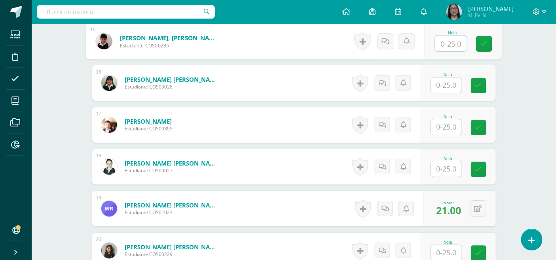
scroll to position [839, 0]
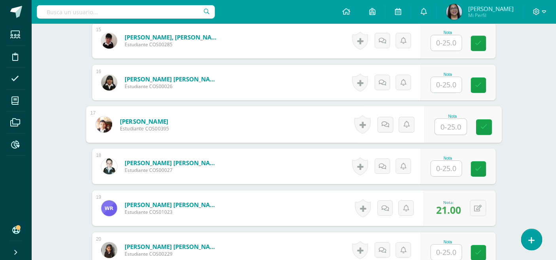
click at [451, 123] on input "text" at bounding box center [451, 127] width 32 height 16
type input "21"
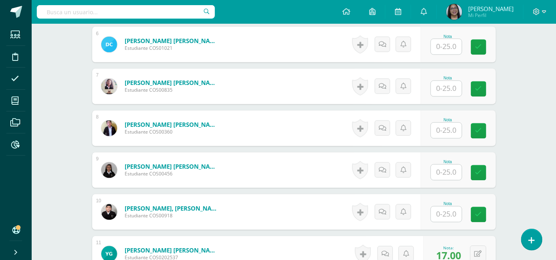
scroll to position [444, 0]
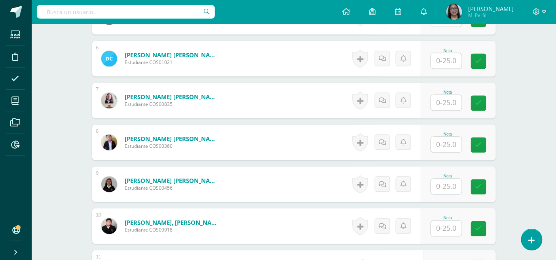
type input "."
click at [445, 148] on input "text" at bounding box center [451, 145] width 32 height 16
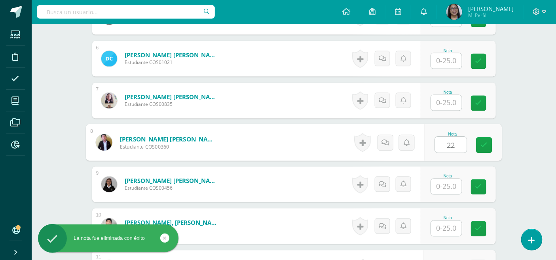
type input "22"
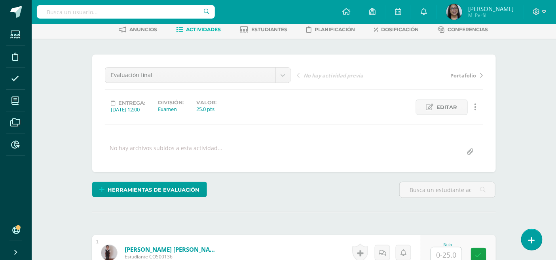
scroll to position [132, 0]
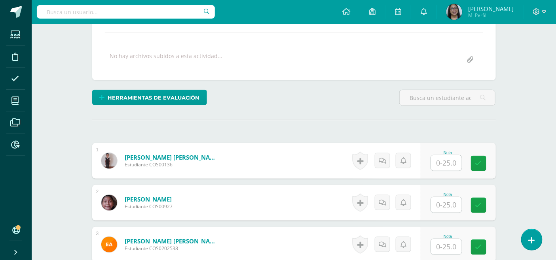
click at [448, 163] on input "text" at bounding box center [446, 163] width 31 height 15
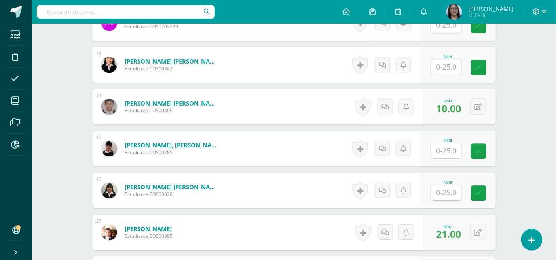
scroll to position [747, 0]
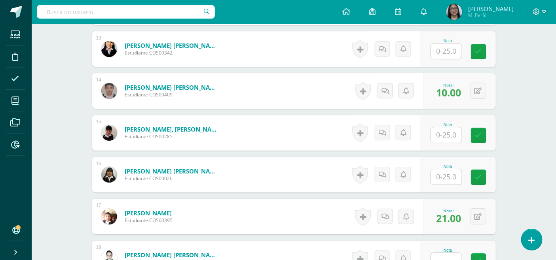
type input "23"
click at [440, 179] on input "text" at bounding box center [451, 177] width 32 height 16
type input "23"
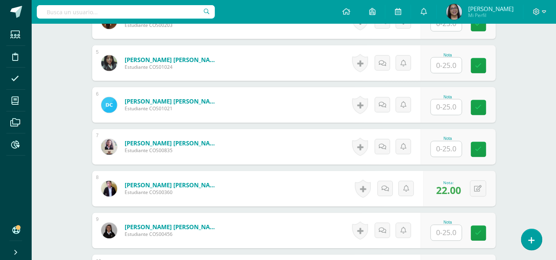
scroll to position [396, 0]
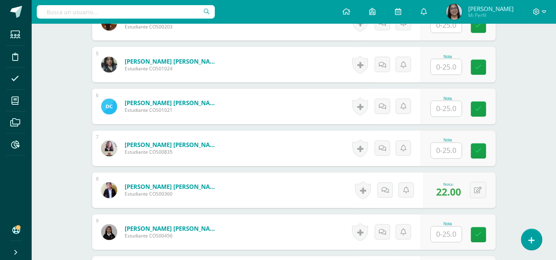
click at [453, 151] on input "text" at bounding box center [446, 150] width 31 height 15
type input "16"
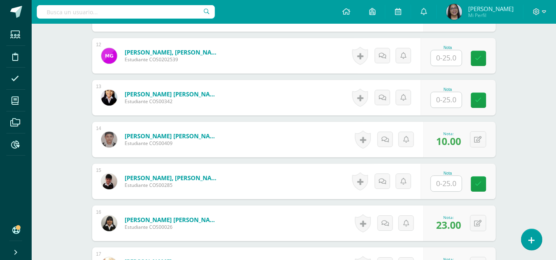
scroll to position [703, 0]
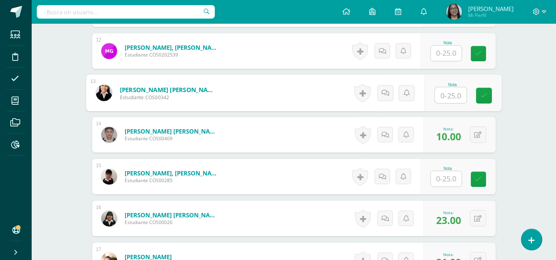
click at [433, 93] on div "Nota" at bounding box center [462, 93] width 77 height 37
type input "19"
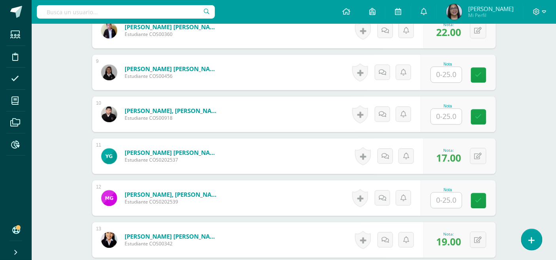
scroll to position [571, 0]
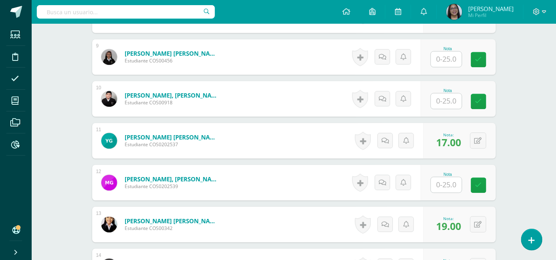
click at [451, 185] on input "text" at bounding box center [446, 184] width 31 height 15
type input "10"
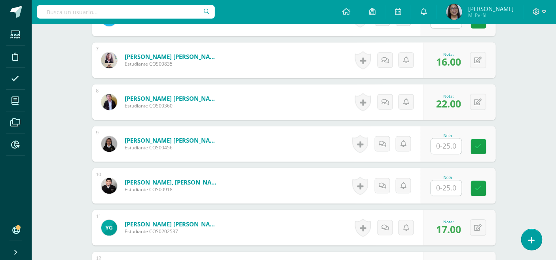
scroll to position [484, 0]
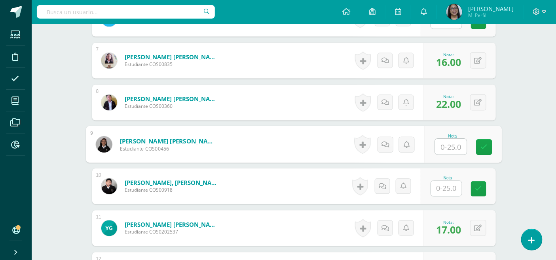
click at [445, 146] on input "text" at bounding box center [451, 147] width 32 height 16
type input "4"
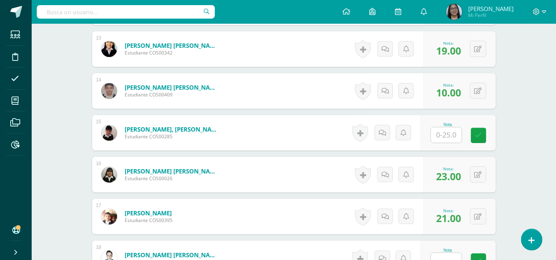
scroll to position [791, 0]
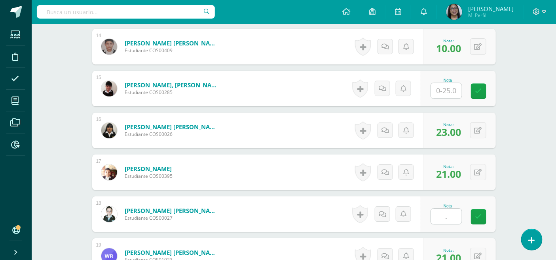
click at [439, 225] on div "Nota ." at bounding box center [458, 215] width 75 height 36
click at [442, 213] on input "." at bounding box center [446, 216] width 31 height 15
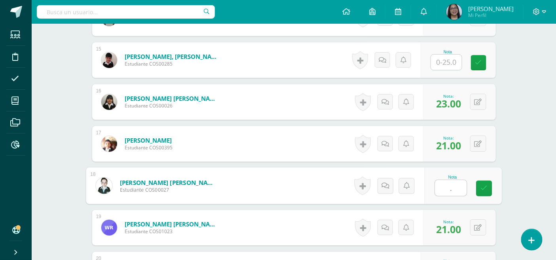
scroll to position [835, 0]
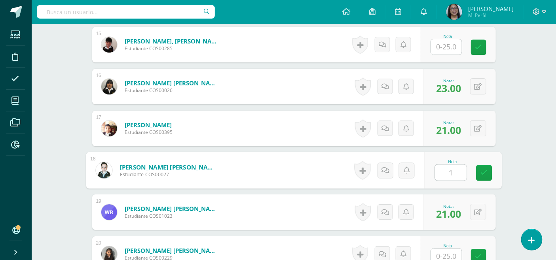
type input "19"
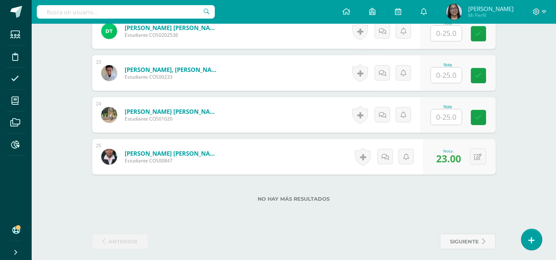
scroll to position [1143, 0]
click at [446, 112] on input "text" at bounding box center [446, 116] width 31 height 15
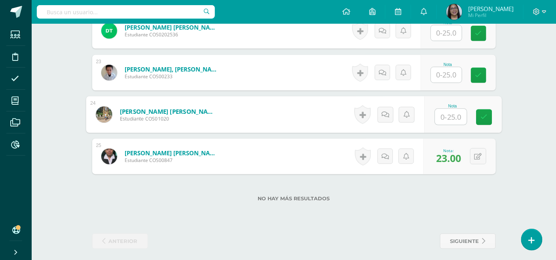
type input "5"
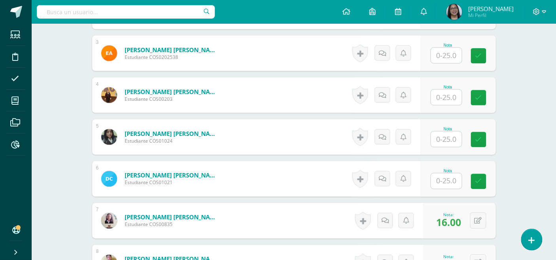
scroll to position [307, 0]
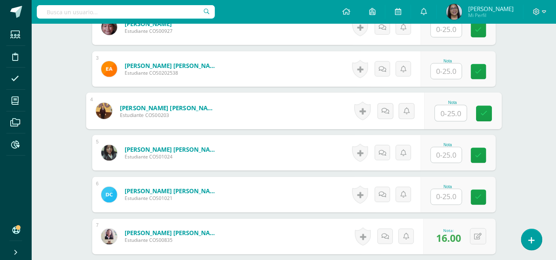
click at [450, 111] on input "text" at bounding box center [451, 114] width 32 height 16
type input "18"
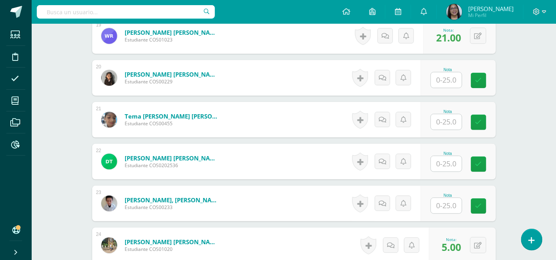
scroll to position [1099, 0]
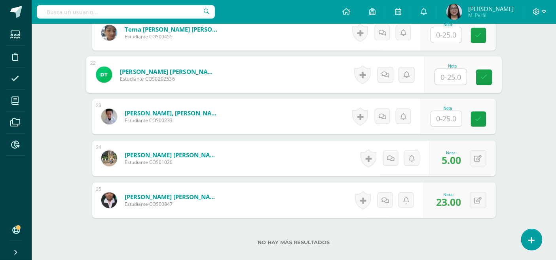
click at [441, 74] on input "text" at bounding box center [451, 77] width 32 height 16
type input "17"
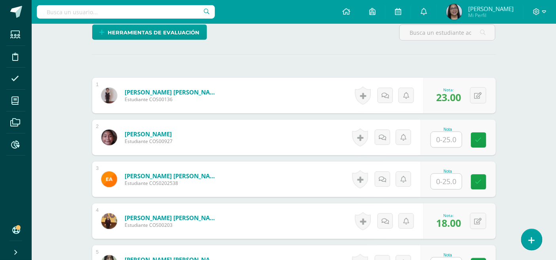
scroll to position [176, 0]
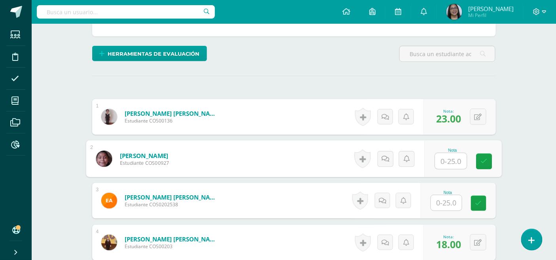
click at [457, 162] on input "text" at bounding box center [451, 162] width 32 height 16
type input "20"
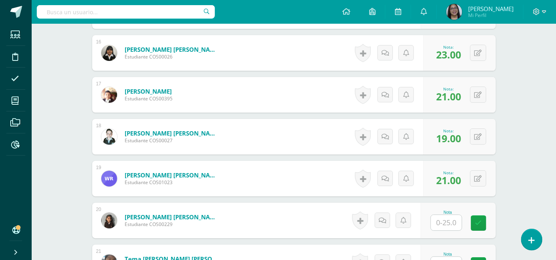
scroll to position [879, 0]
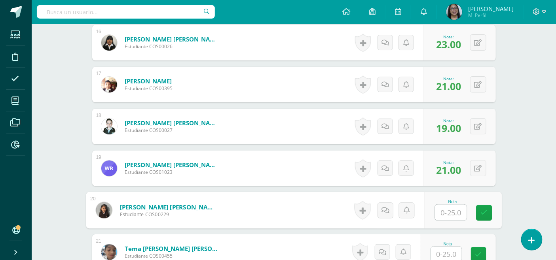
click at [445, 216] on input "text" at bounding box center [451, 213] width 32 height 16
type input "12"
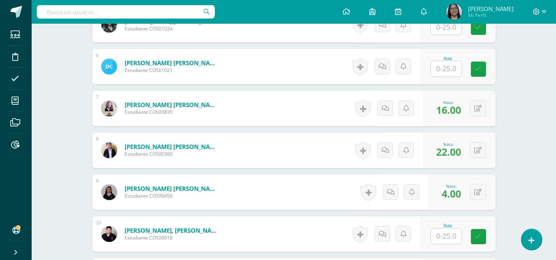
scroll to position [397, 0]
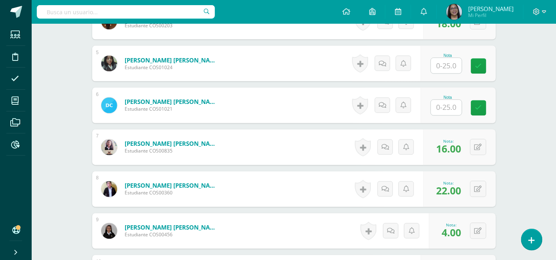
click at [450, 103] on input "text" at bounding box center [446, 107] width 31 height 15
type input "1"
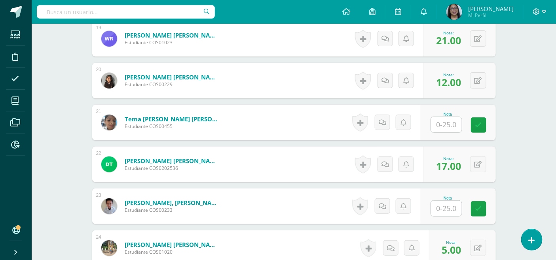
scroll to position [1012, 0]
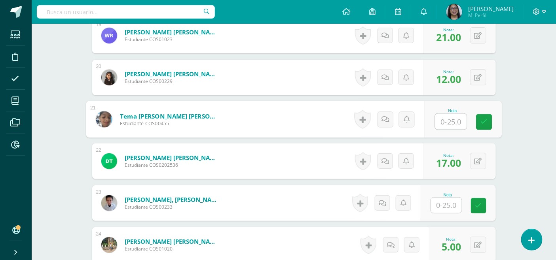
click at [448, 120] on input "text" at bounding box center [451, 122] width 32 height 16
type input "6"
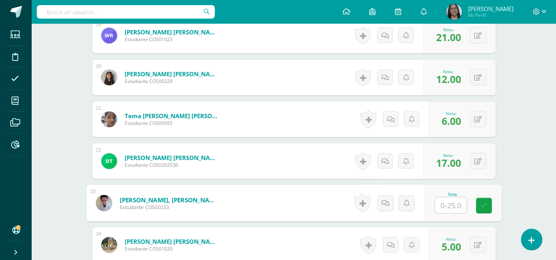
click at [450, 203] on input "text" at bounding box center [451, 206] width 32 height 16
type input "18"
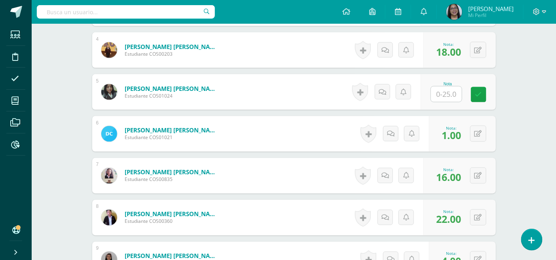
scroll to position [353, 0]
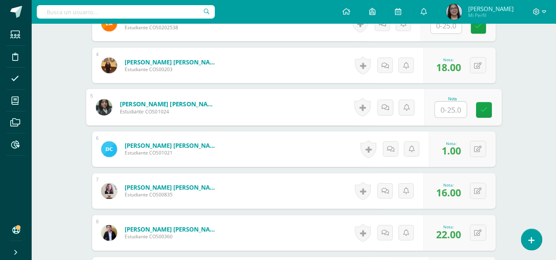
click at [450, 108] on input "text" at bounding box center [451, 110] width 32 height 16
type input "20"
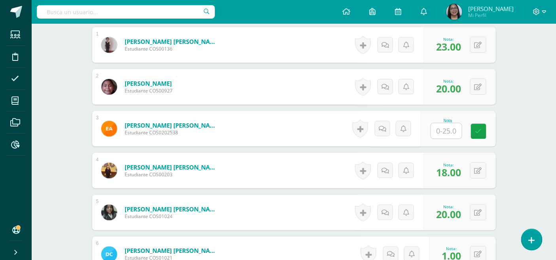
scroll to position [221, 0]
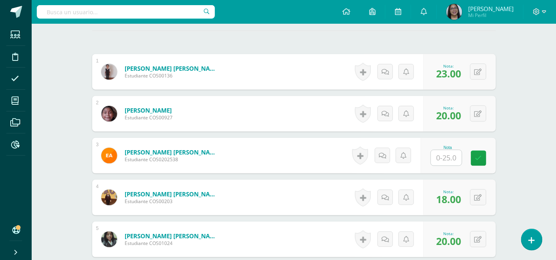
click at [440, 161] on input "text" at bounding box center [446, 157] width 31 height 15
type input "7"
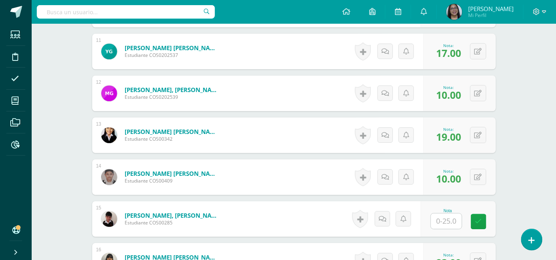
scroll to position [705, 0]
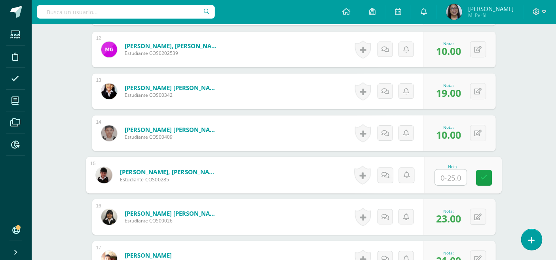
click at [442, 175] on input "text" at bounding box center [451, 178] width 32 height 16
type input "17"
click at [541, 158] on div "Comunicación y Lenguaje L1 Idioma Materno Sexto Primaria "A" Herramientas Detal…" at bounding box center [294, 11] width 524 height 1384
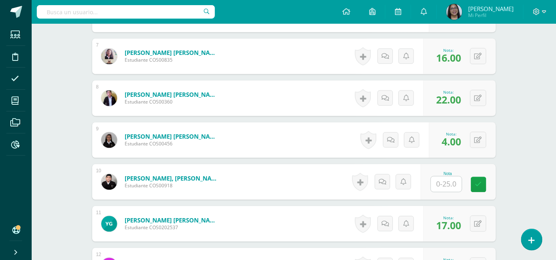
scroll to position [487, 0]
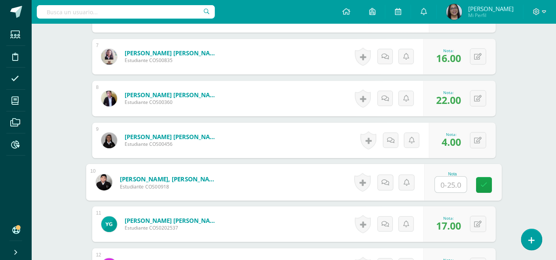
click at [442, 182] on input "text" at bounding box center [451, 185] width 32 height 16
click at [446, 185] on input "text" at bounding box center [451, 185] width 32 height 16
type input "5"
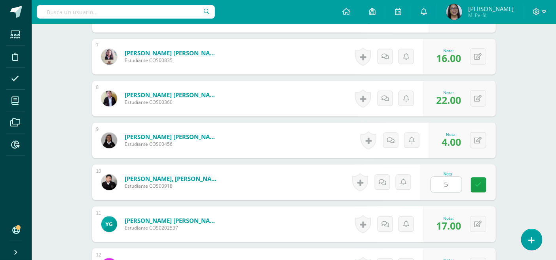
click at [521, 136] on div "Comunicación y Lenguaje L1 Idioma Materno Sexto Primaria "A" Herramientas Detal…" at bounding box center [294, 228] width 524 height 1384
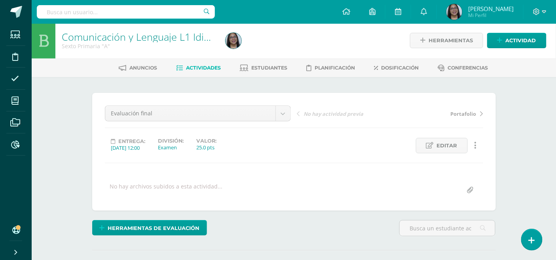
scroll to position [0, 0]
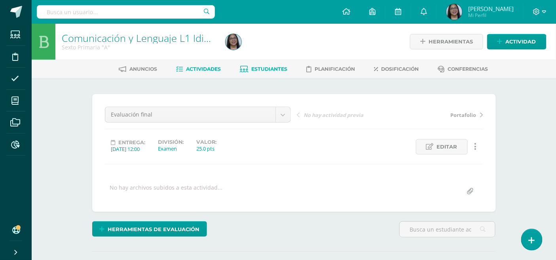
click at [256, 70] on span "Estudiantes" at bounding box center [269, 69] width 36 height 6
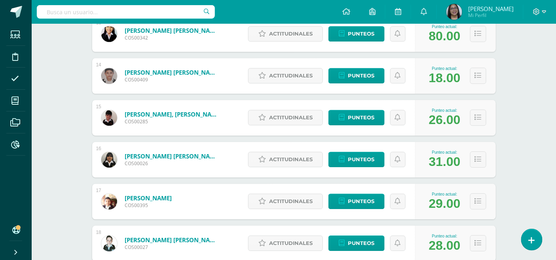
scroll to position [615, 0]
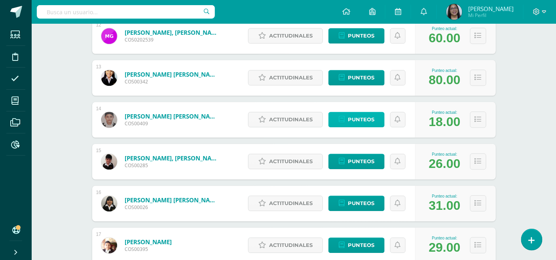
click at [367, 115] on span "Punteos" at bounding box center [361, 119] width 27 height 15
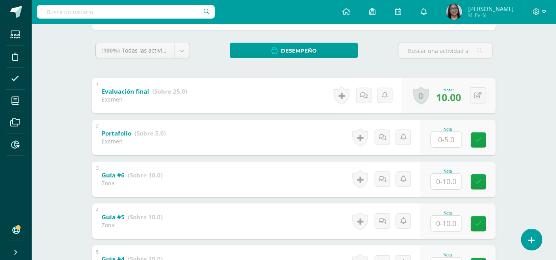
scroll to position [132, 0]
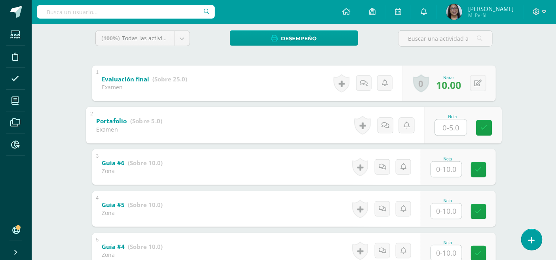
click at [442, 124] on input "text" at bounding box center [451, 127] width 32 height 16
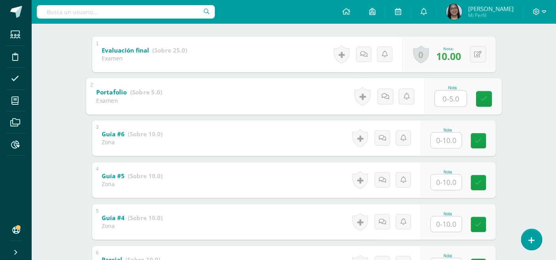
scroll to position [176, 0]
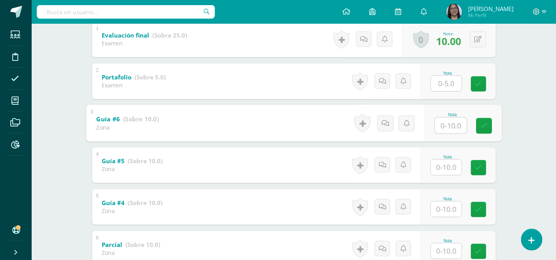
click at [449, 119] on input "text" at bounding box center [451, 126] width 32 height 16
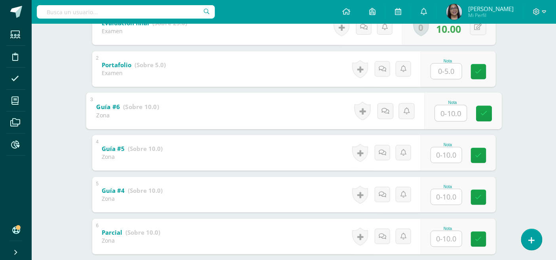
scroll to position [140, 0]
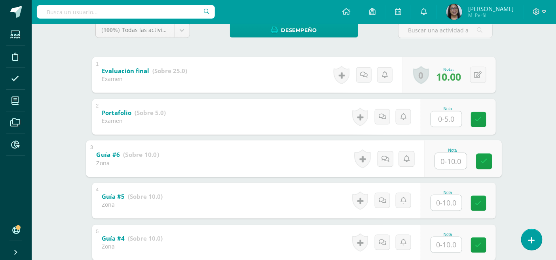
click at [446, 162] on input "text" at bounding box center [451, 161] width 32 height 16
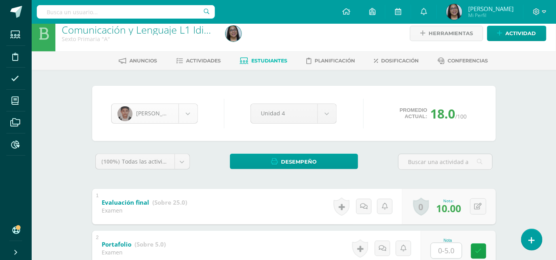
scroll to position [300, 0]
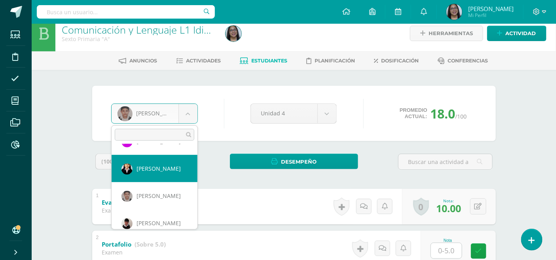
scroll to position [364, 0]
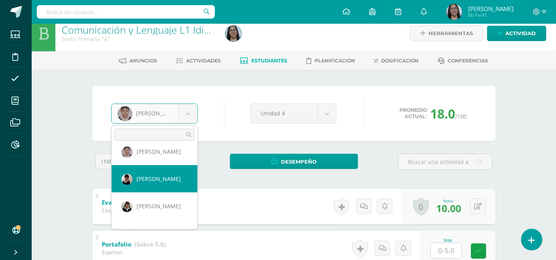
select select "697"
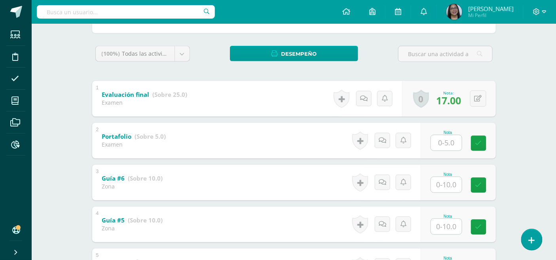
scroll to position [132, 0]
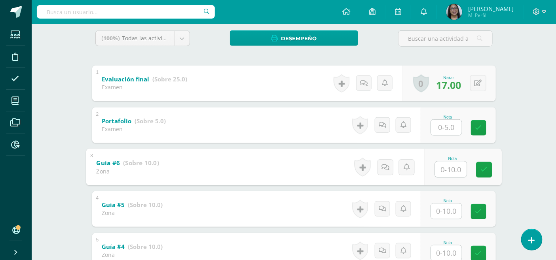
click at [442, 168] on input "text" at bounding box center [451, 169] width 32 height 16
type input "7"
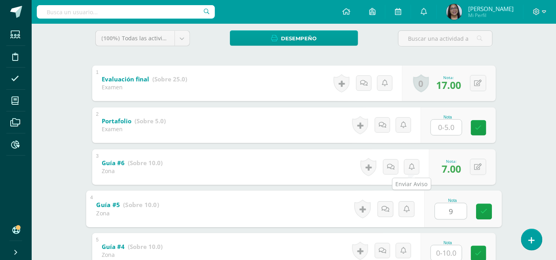
type input "9"
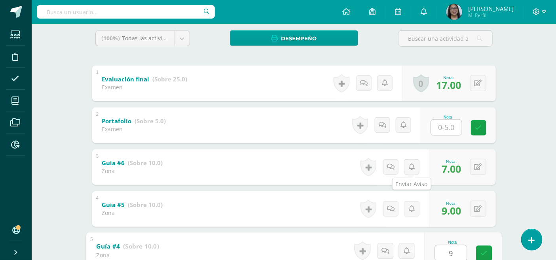
type input "9"
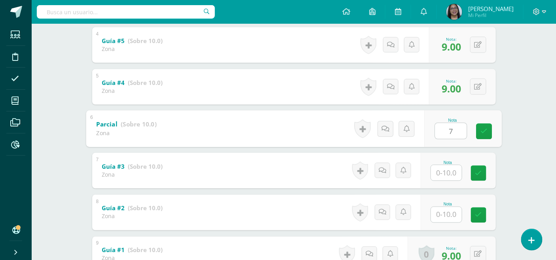
type input "7"
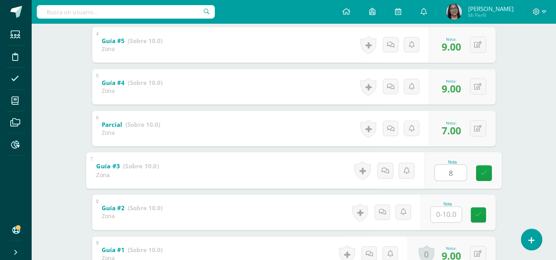
type input "8"
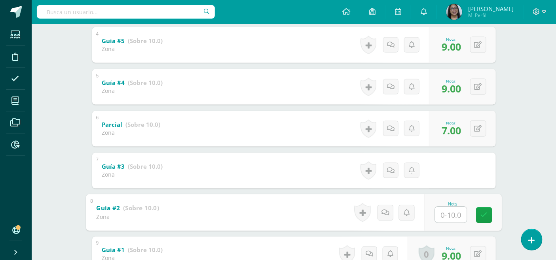
type input "9"
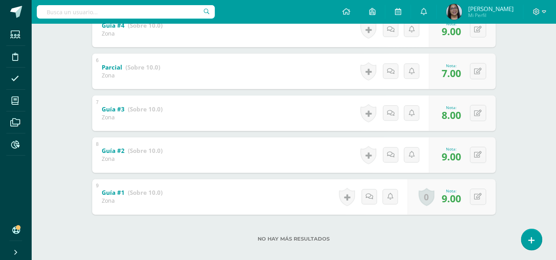
scroll to position [360, 0]
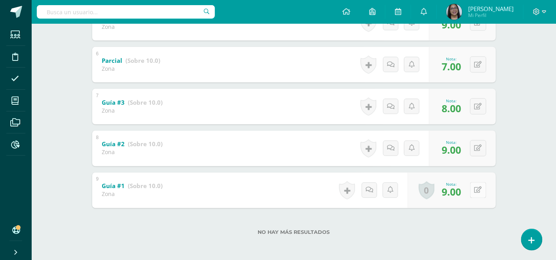
click at [472, 193] on div "0 Logros Logros obtenidos Aún no hay logros agregados Nota: 9.00" at bounding box center [452, 191] width 88 height 36
click at [484, 188] on icon at bounding box center [484, 190] width 8 height 7
type input "8"
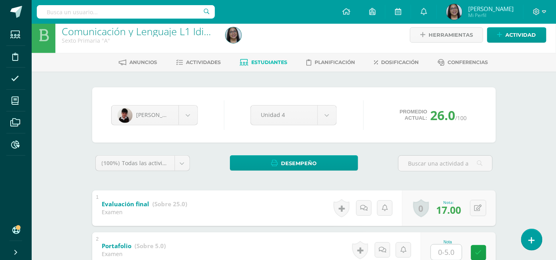
scroll to position [0, 0]
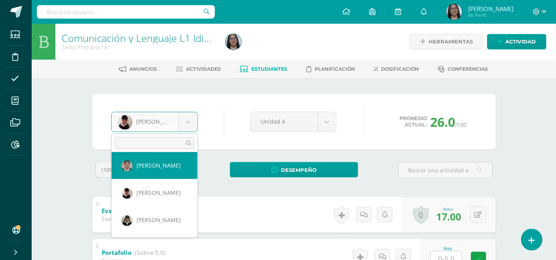
scroll to position [371, 0]
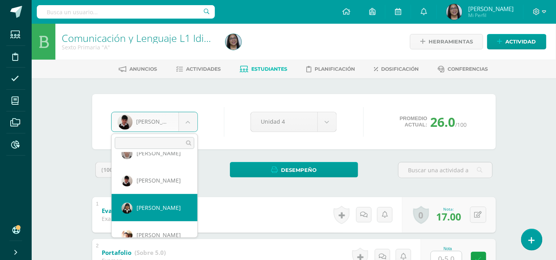
select select "46"
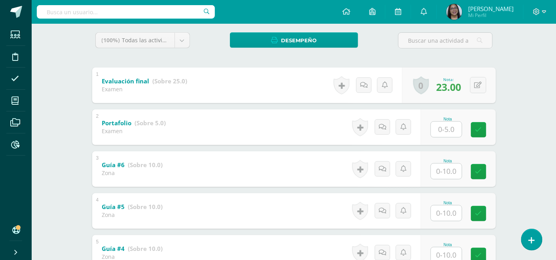
scroll to position [132, 0]
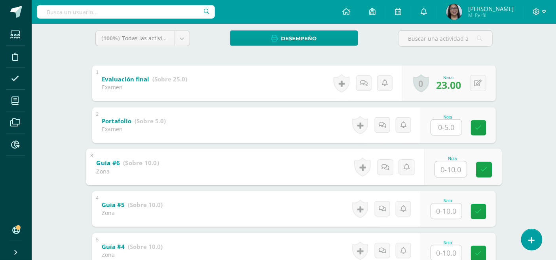
click at [441, 171] on input "text" at bounding box center [451, 169] width 32 height 16
type input "10"
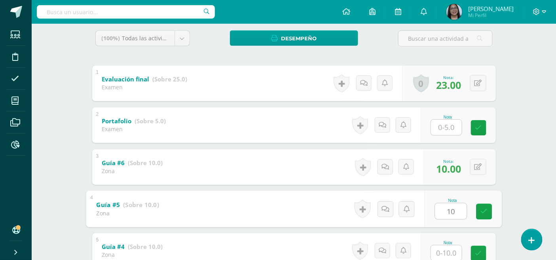
type input "10"
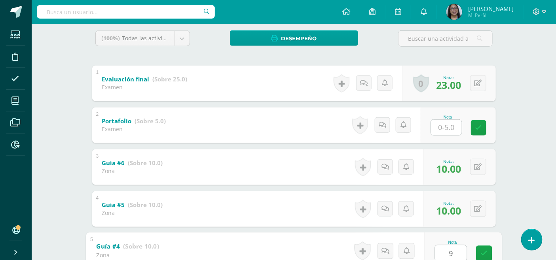
type input "9"
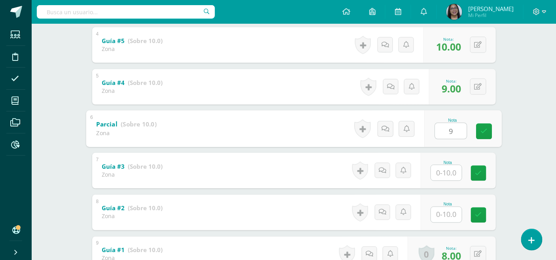
type input "9"
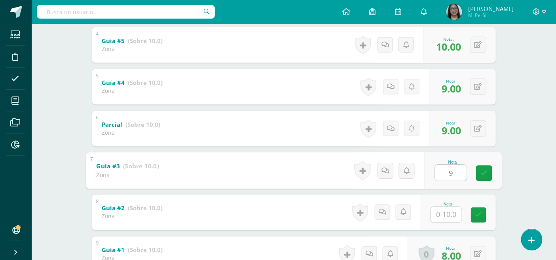
type input "9"
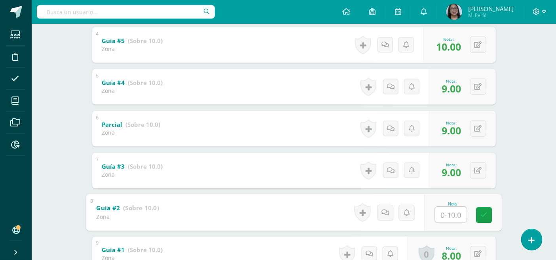
type input "9"
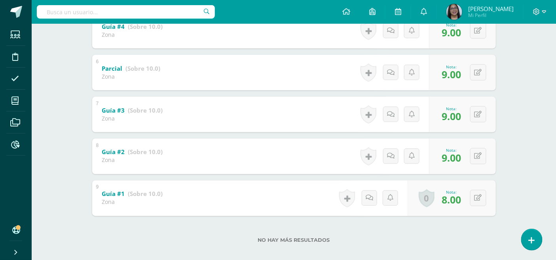
scroll to position [360, 0]
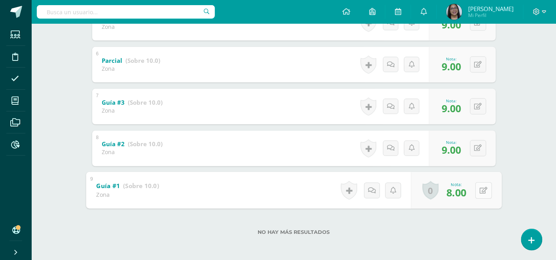
click at [476, 188] on button at bounding box center [483, 190] width 17 height 17
type input "9"
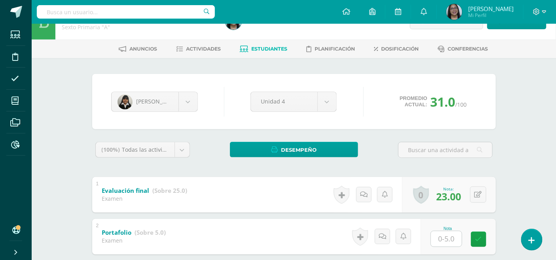
scroll to position [8, 0]
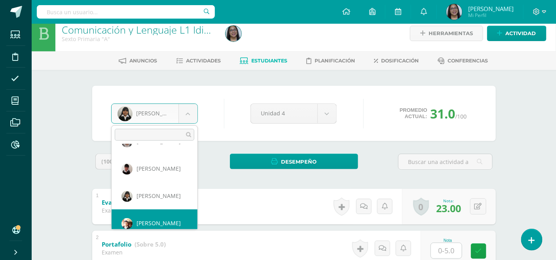
scroll to position [381, 0]
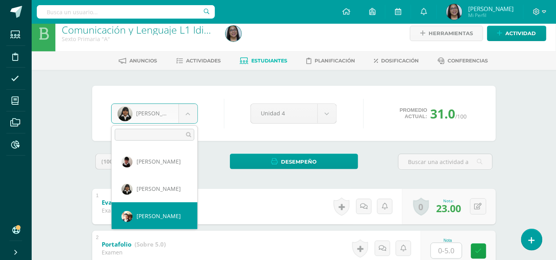
select select "801"
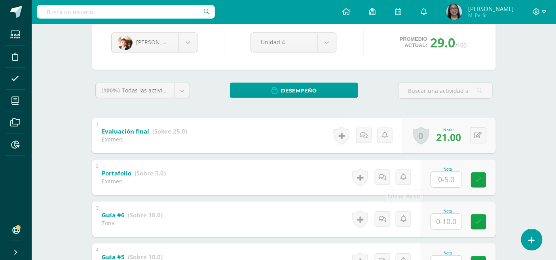
scroll to position [176, 0]
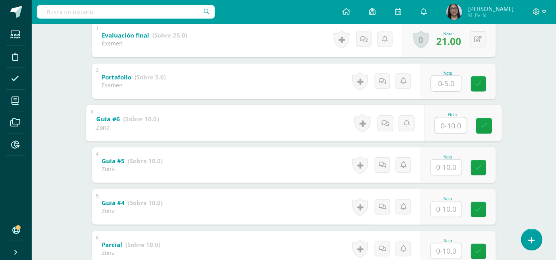
click at [446, 125] on input "text" at bounding box center [451, 126] width 32 height 16
type input "7"
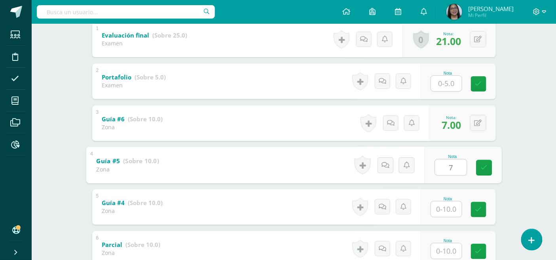
type input "7"
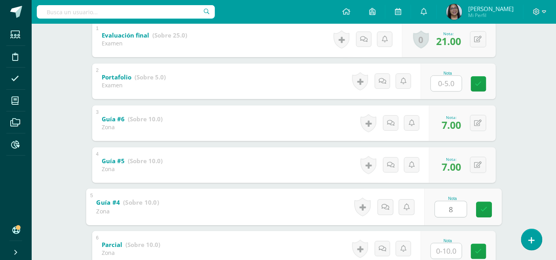
type input "8"
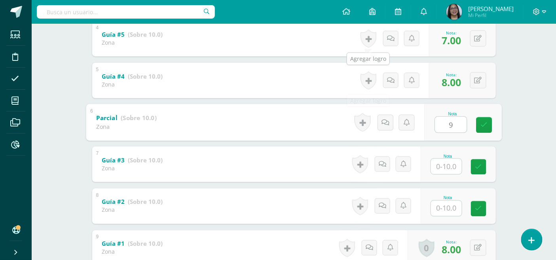
scroll to position [307, 0]
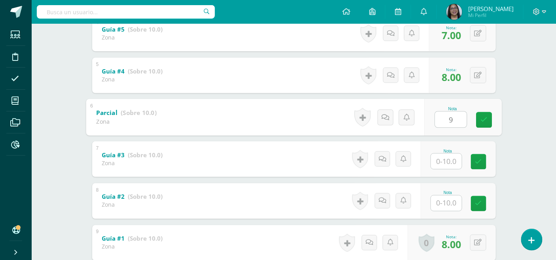
type input "9"
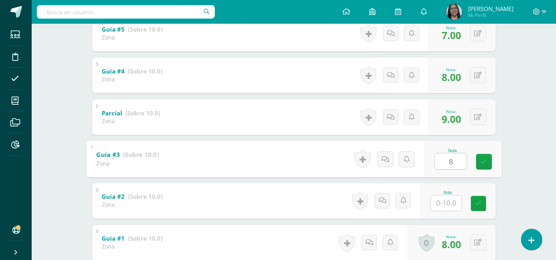
type input "8"
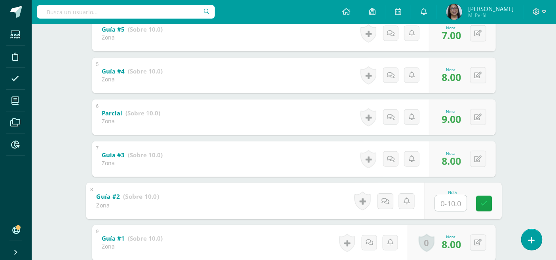
type input "7"
click at [508, 125] on div "Irving Morales Jose Ajiataz Greisy Alfaro Elmer Alvarado Ana Barahona Haidee Ca…" at bounding box center [293, 42] width 435 height 543
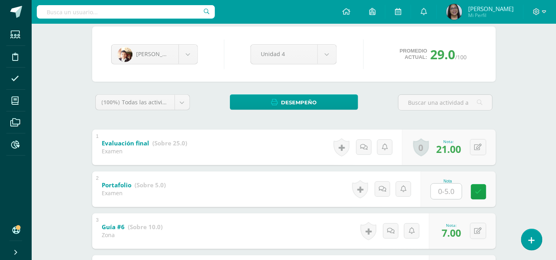
scroll to position [52, 0]
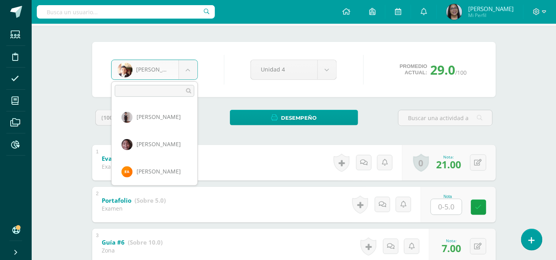
click at [188, 70] on body "Estudiantes Disciplina Asistencia Mis cursos Archivos Reportes Soporte Ayuda Re…" at bounding box center [278, 258] width 556 height 621
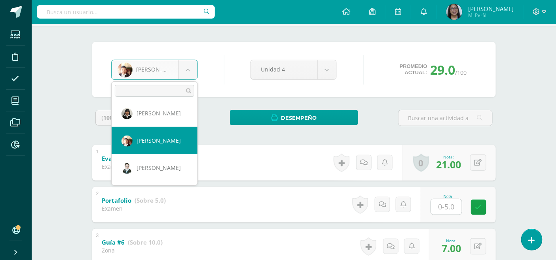
scroll to position [425, 0]
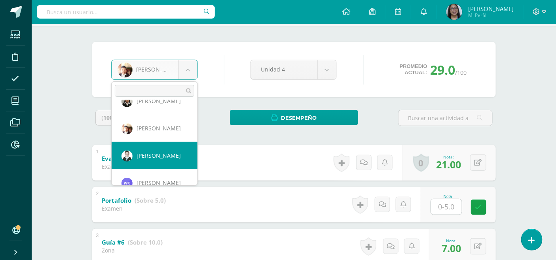
select select "45"
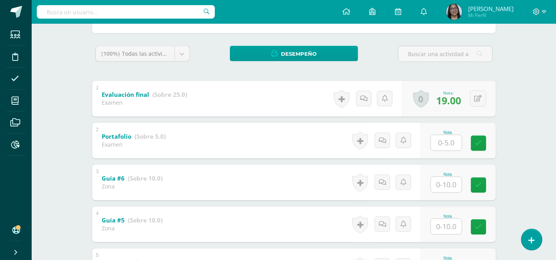
scroll to position [132, 0]
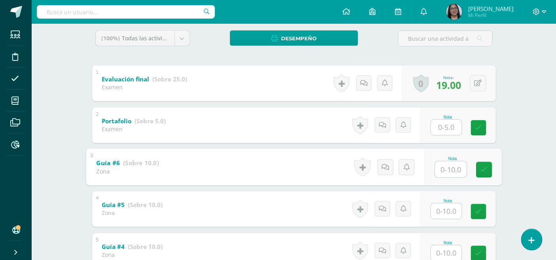
click at [455, 168] on input "text" at bounding box center [451, 169] width 32 height 16
type input "7"
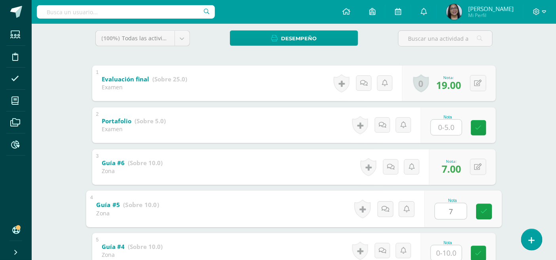
type input "7"
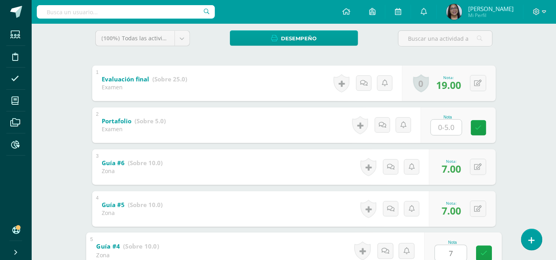
type input "7"
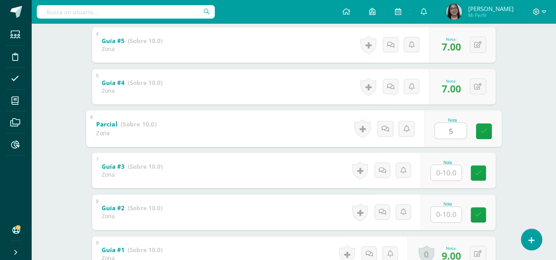
type input "5"
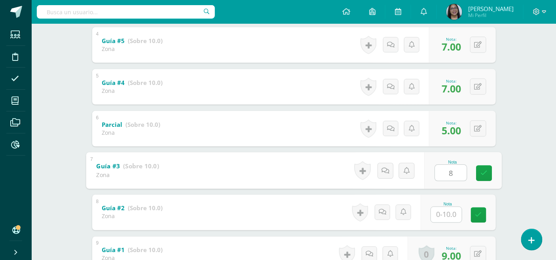
type input "8"
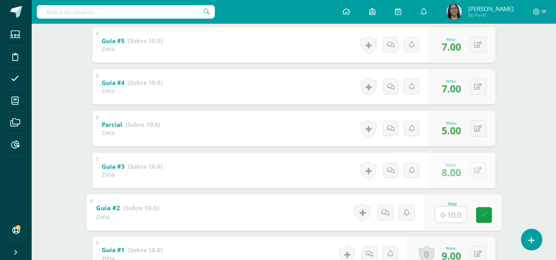
type input "7"
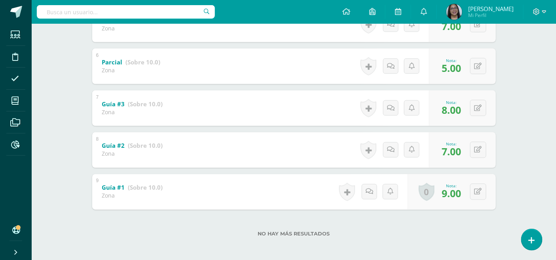
scroll to position [360, 0]
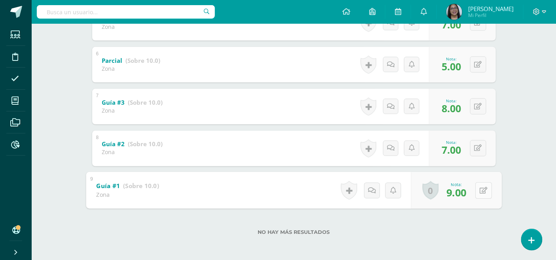
click at [478, 188] on button at bounding box center [483, 190] width 17 height 17
type input "8"
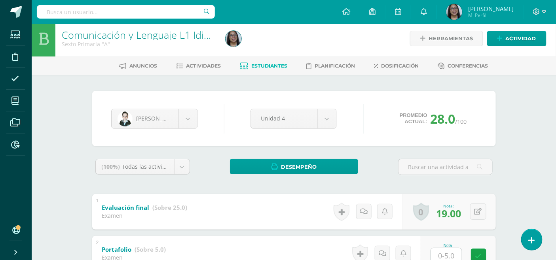
scroll to position [0, 0]
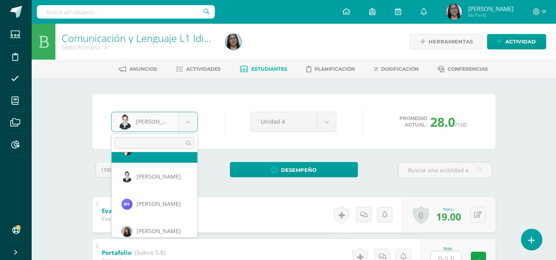
scroll to position [473, 0]
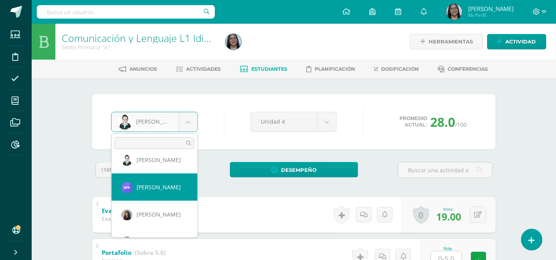
select select "1444"
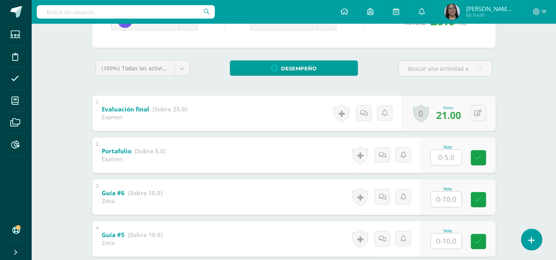
scroll to position [112, 0]
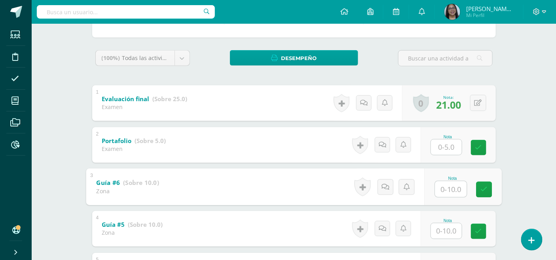
click at [449, 186] on input "text" at bounding box center [451, 189] width 32 height 16
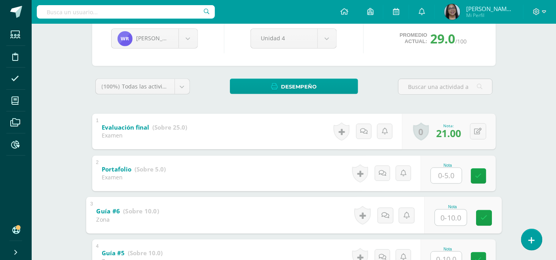
scroll to position [68, 0]
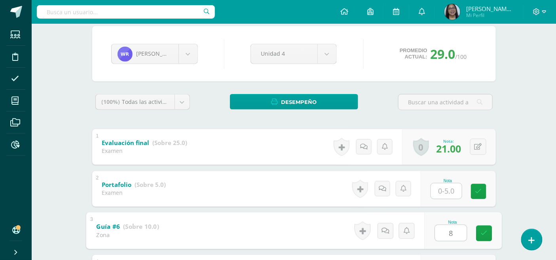
type input "8"
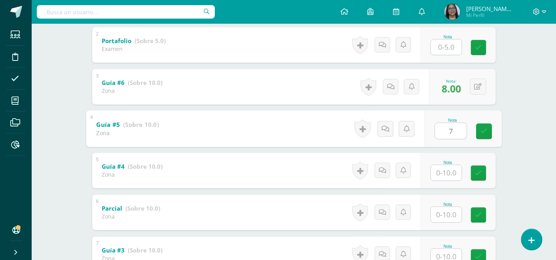
type input "7"
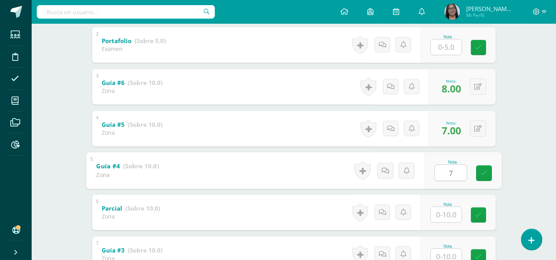
type input "7"
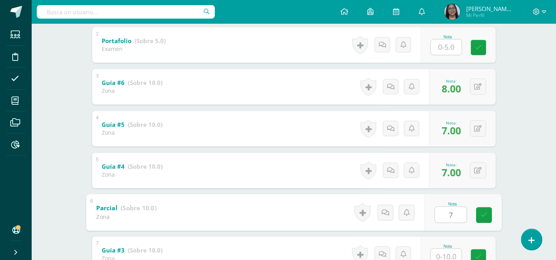
type input "7"
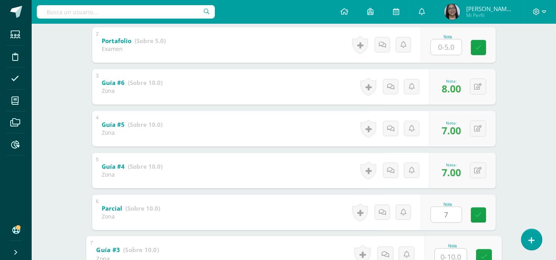
scroll to position [216, 0]
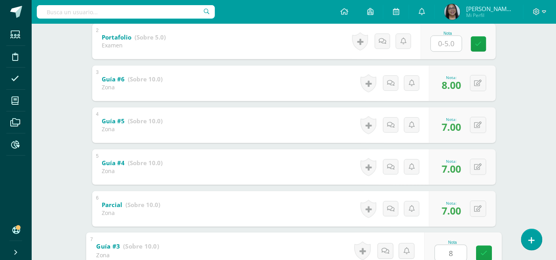
type input "8"
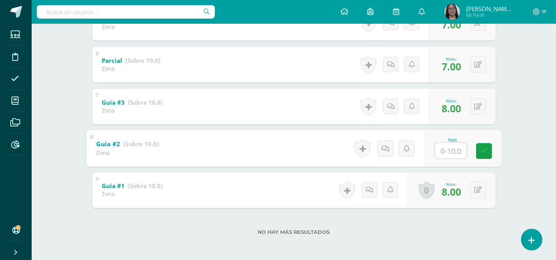
type input "9"
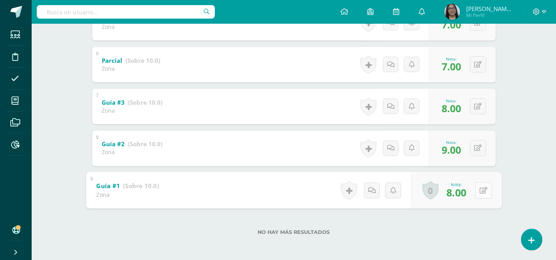
click at [481, 188] on button at bounding box center [483, 190] width 17 height 17
type input "9"
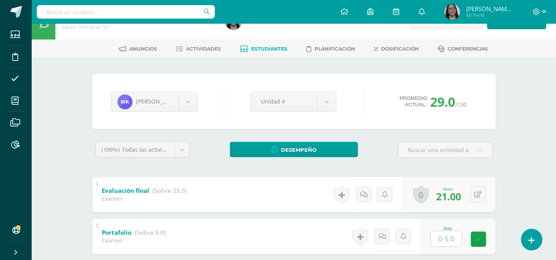
scroll to position [0, 0]
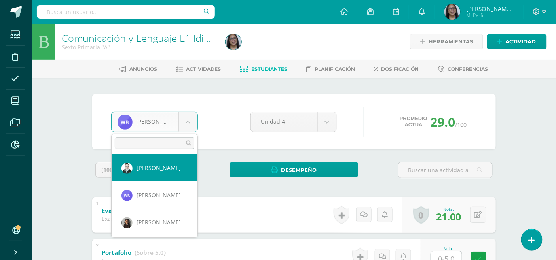
scroll to position [480, 0]
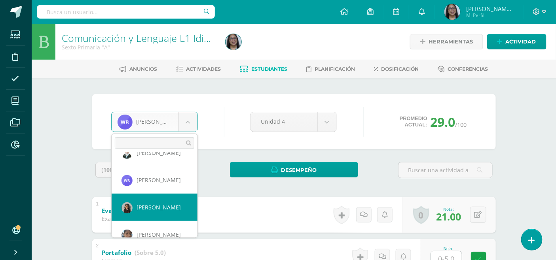
select select "44"
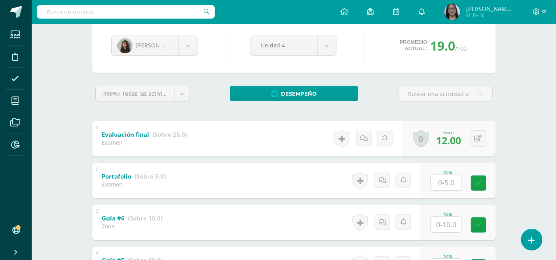
scroll to position [132, 0]
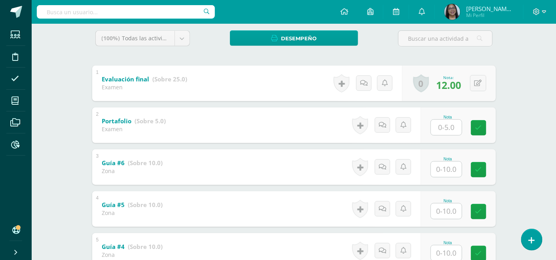
click at [448, 173] on input "text" at bounding box center [446, 169] width 31 height 15
type input "8"
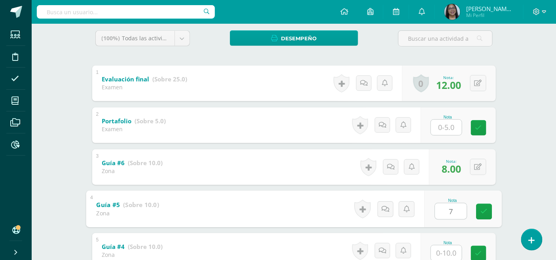
type input "7"
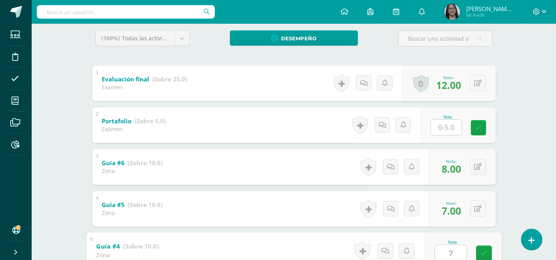
type input "7"
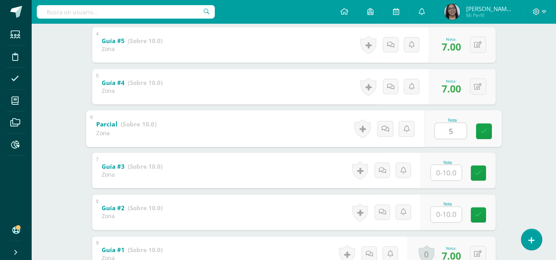
type input "5"
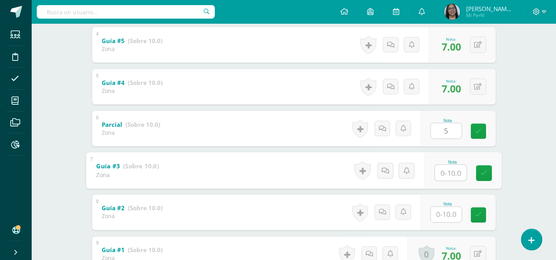
click at [448, 173] on input "text" at bounding box center [451, 173] width 32 height 16
type input "8"
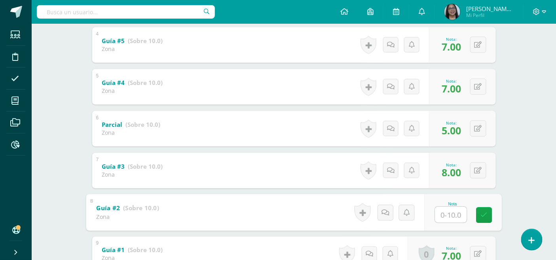
type input "9"
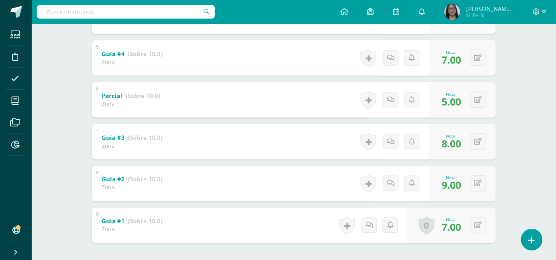
scroll to position [360, 0]
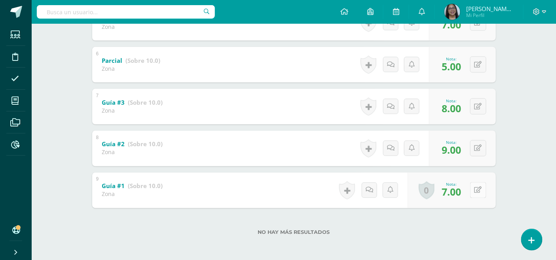
click at [484, 192] on button at bounding box center [478, 190] width 16 height 16
type input "8"
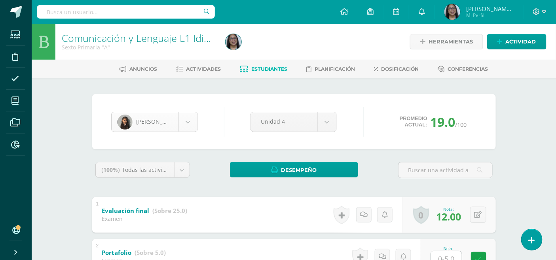
scroll to position [464, 0]
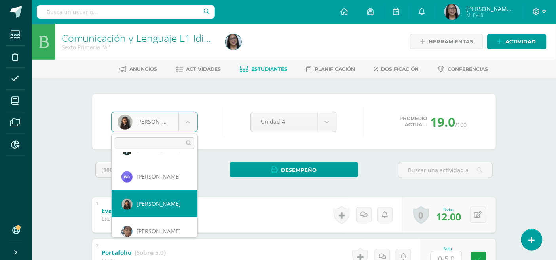
scroll to position [491, 0]
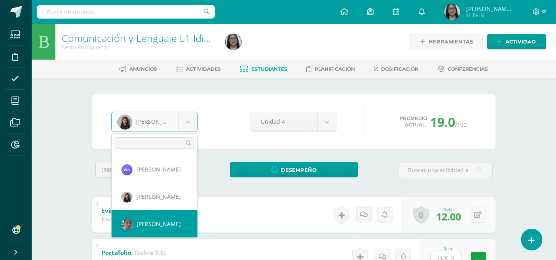
select select "832"
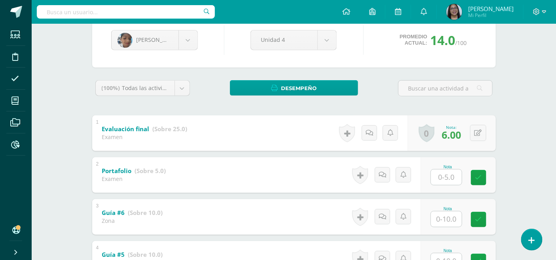
scroll to position [132, 0]
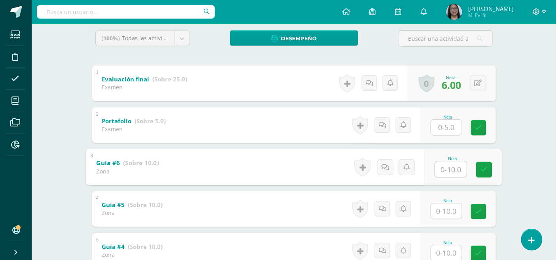
click at [449, 163] on input "text" at bounding box center [451, 169] width 32 height 16
type input "7"
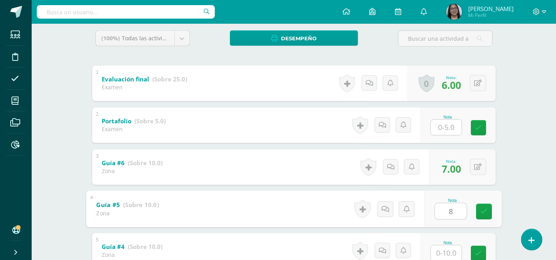
type input "8"
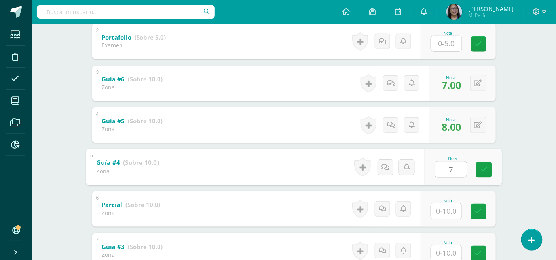
scroll to position [220, 0]
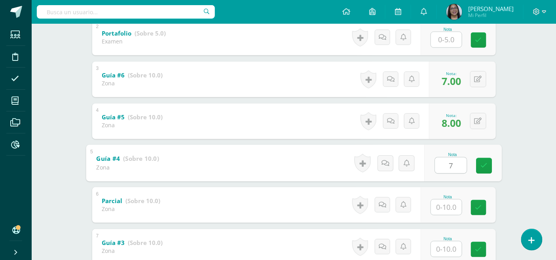
type input "7"
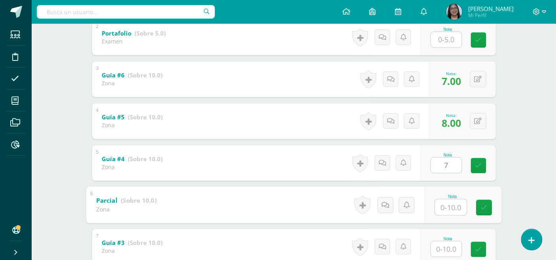
click at [448, 204] on input "text" at bounding box center [451, 207] width 32 height 16
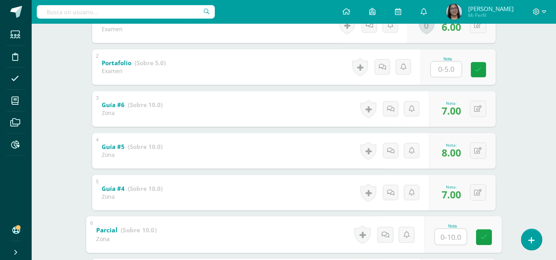
scroll to position [307, 0]
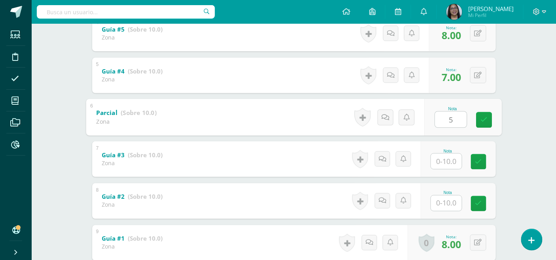
type input "5"
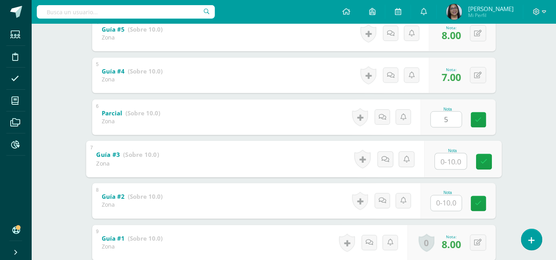
click at [444, 158] on input "text" at bounding box center [451, 162] width 32 height 16
type input "8"
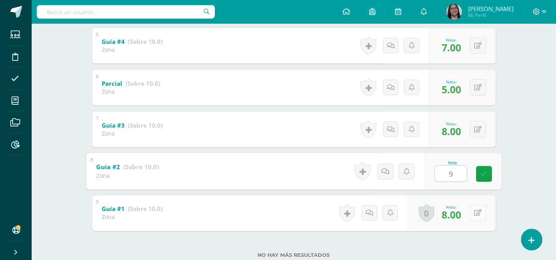
scroll to position [351, 0]
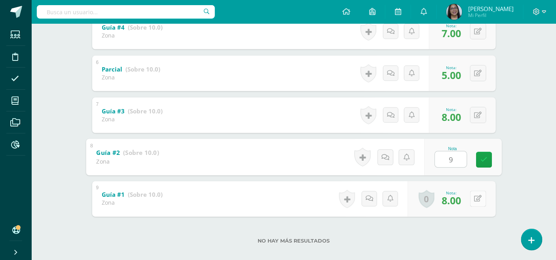
type input "9"
click at [473, 191] on div "0 Logros Logros obtenidos Aún no hay logros agregados Nota: 8.00" at bounding box center [452, 200] width 88 height 36
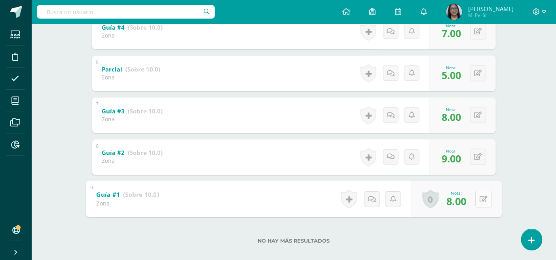
click at [484, 197] on icon at bounding box center [484, 199] width 8 height 7
type input "7"
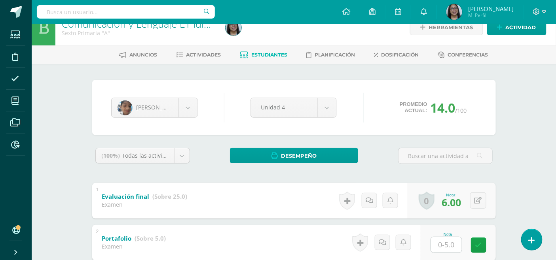
scroll to position [0, 0]
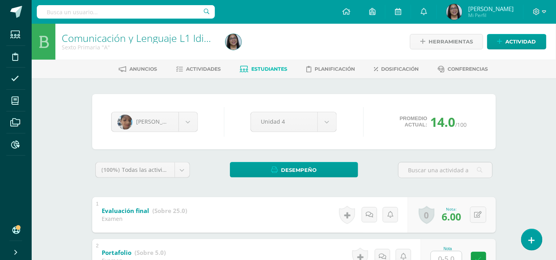
click at [539, 15] on span at bounding box center [539, 12] width 13 height 9
click at [514, 57] on span "Cerrar sesión" at bounding box center [520, 54] width 36 height 8
